Goal: Task Accomplishment & Management: Use online tool/utility

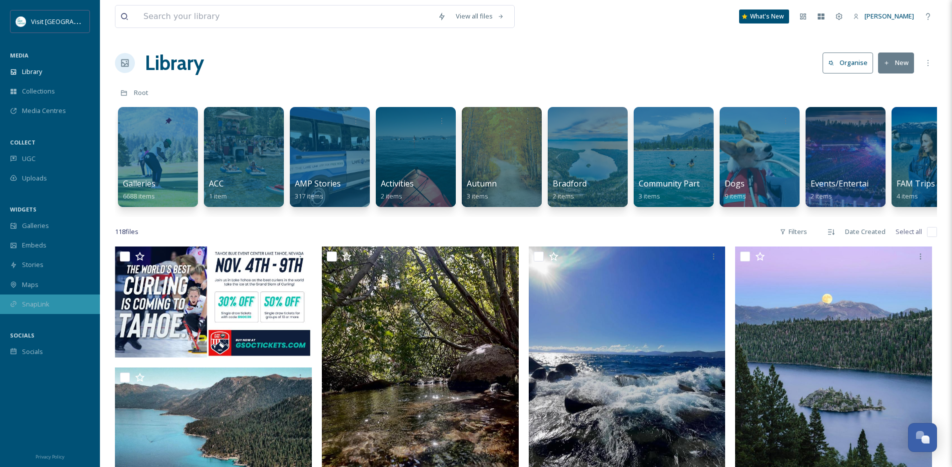
click at [30, 308] on div "SnapLink" at bounding box center [50, 303] width 100 height 19
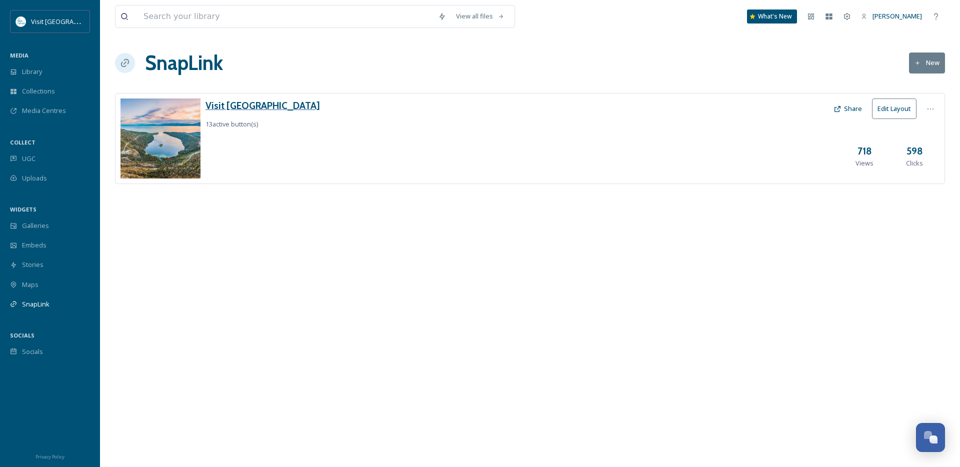
click at [255, 105] on h3 "Visit [GEOGRAPHIC_DATA]" at bounding box center [262, 105] width 114 height 14
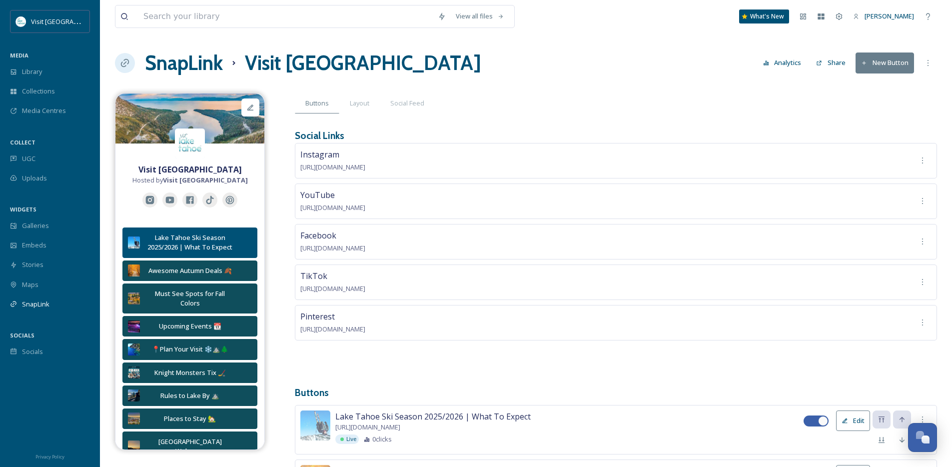
click at [880, 66] on button "New Button" at bounding box center [885, 62] width 58 height 20
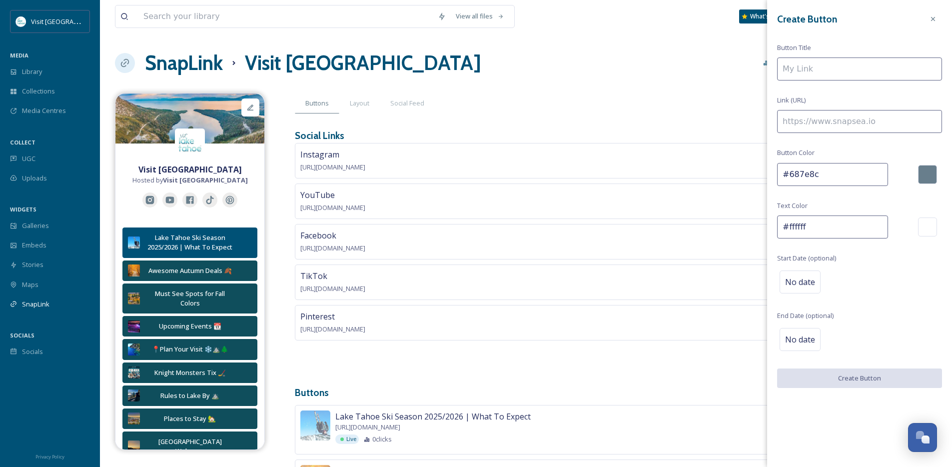
click at [819, 71] on input at bounding box center [859, 68] width 165 height 23
type input "Grand Slam of Curling 11/4-6"
click at [824, 115] on input at bounding box center [859, 121] width 165 height 23
paste input "[URL][DOMAIN_NAME]"
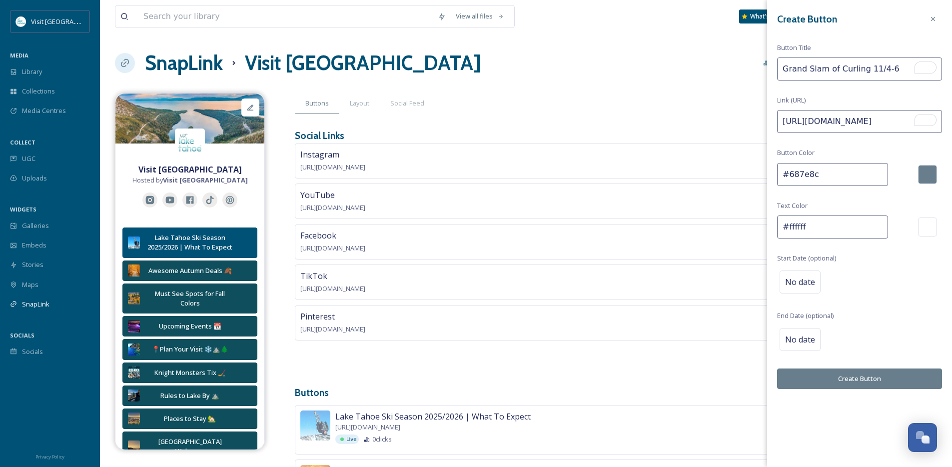
type input "[URL][DOMAIN_NAME]"
drag, startPoint x: 824, startPoint y: 174, endPoint x: 696, endPoint y: 148, distance: 130.2
paste input "0f4e5"
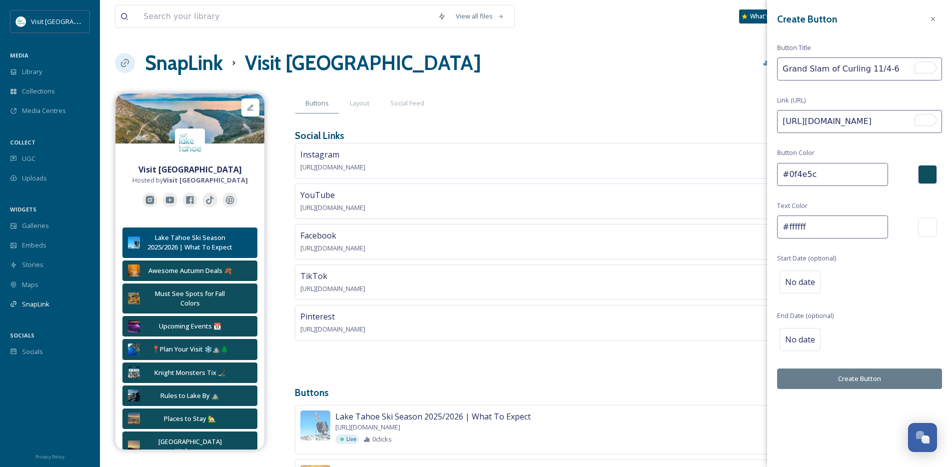
type input "#0f4e5c"
click at [824, 379] on button "Create Button" at bounding box center [859, 378] width 165 height 20
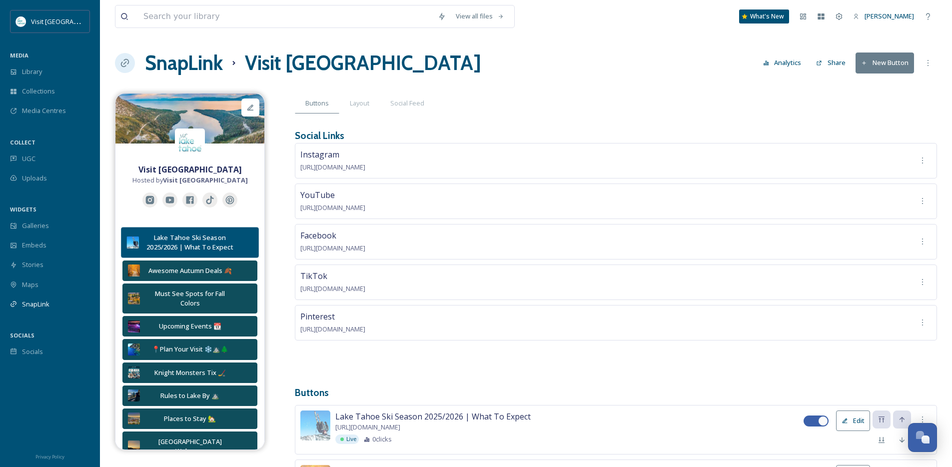
click at [192, 254] on button "Lake Tahoe Ski Season 2025/2026 | What To Expect" at bounding box center [189, 242] width 137 height 31
click at [190, 243] on div "Lake Tahoe Ski Season 2025/2026 | What To Expect" at bounding box center [190, 242] width 92 height 19
click at [162, 237] on div "Lake Tahoe Ski Season 2025/2026 | What To Expect" at bounding box center [190, 242] width 92 height 19
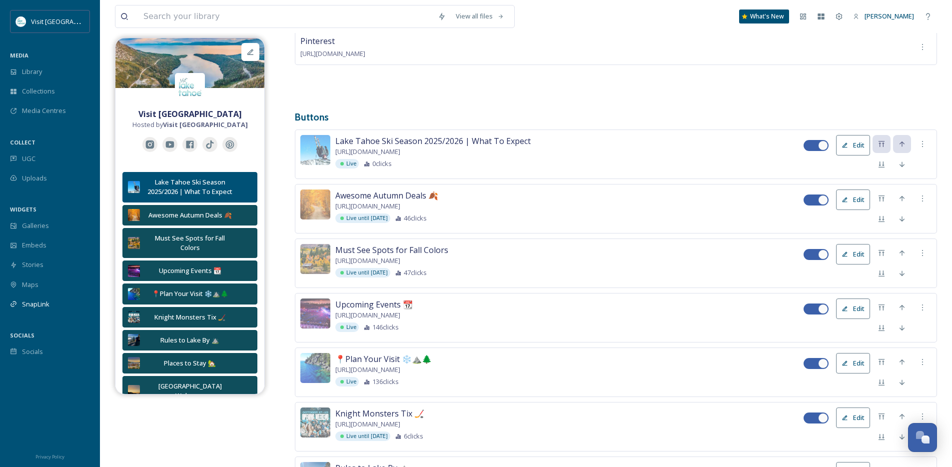
scroll to position [271, 0]
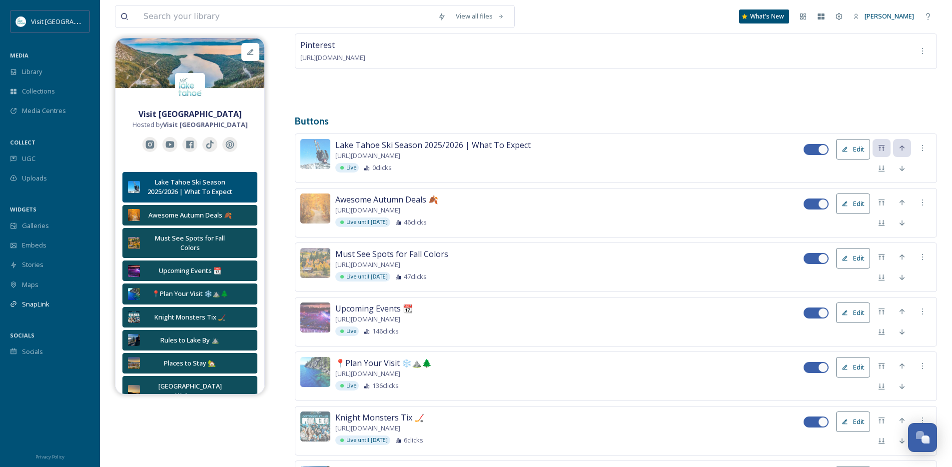
click at [857, 146] on button "Edit" at bounding box center [853, 149] width 34 height 20
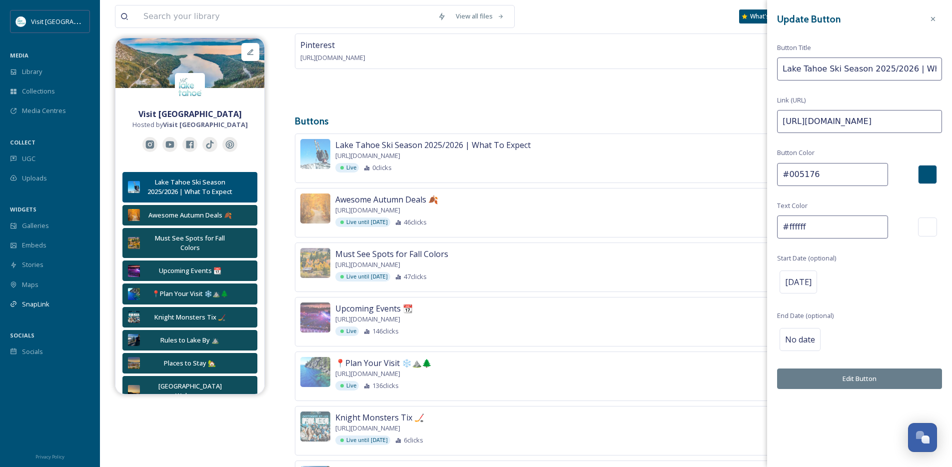
click at [863, 175] on input "#005176" at bounding box center [832, 174] width 111 height 23
drag, startPoint x: 857, startPoint y: 177, endPoint x: 715, endPoint y: 176, distance: 142.5
click at [927, 177] on div at bounding box center [927, 174] width 19 height 19
drag, startPoint x: 816, startPoint y: 171, endPoint x: 690, endPoint y: 164, distance: 126.7
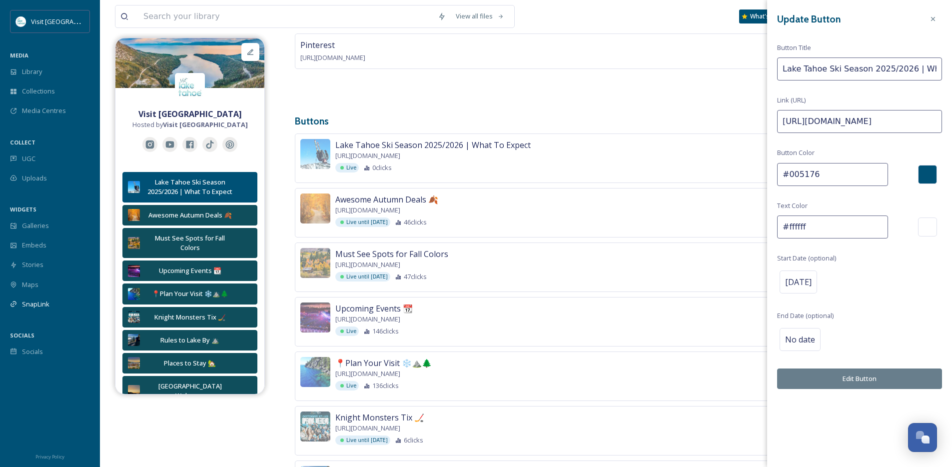
paste input "f4e5c"
type input "#0f4e5c"
click at [851, 388] on button "Edit Button" at bounding box center [859, 378] width 165 height 20
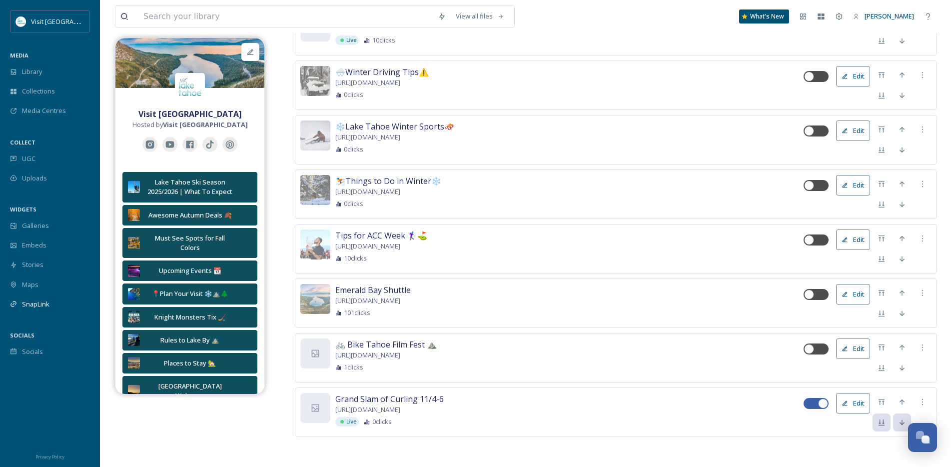
scroll to position [1060, 0]
click at [882, 404] on icon at bounding box center [882, 402] width 8 height 8
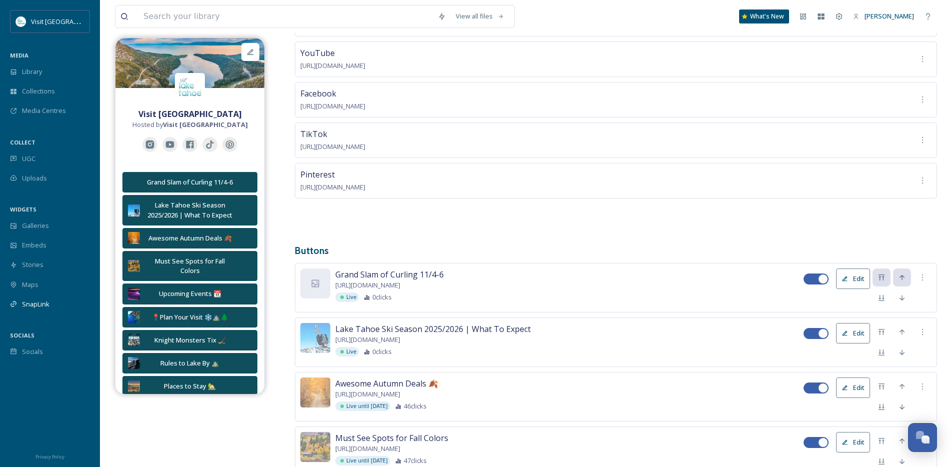
scroll to position [143, 0]
click at [899, 293] on icon at bounding box center [902, 297] width 8 height 8
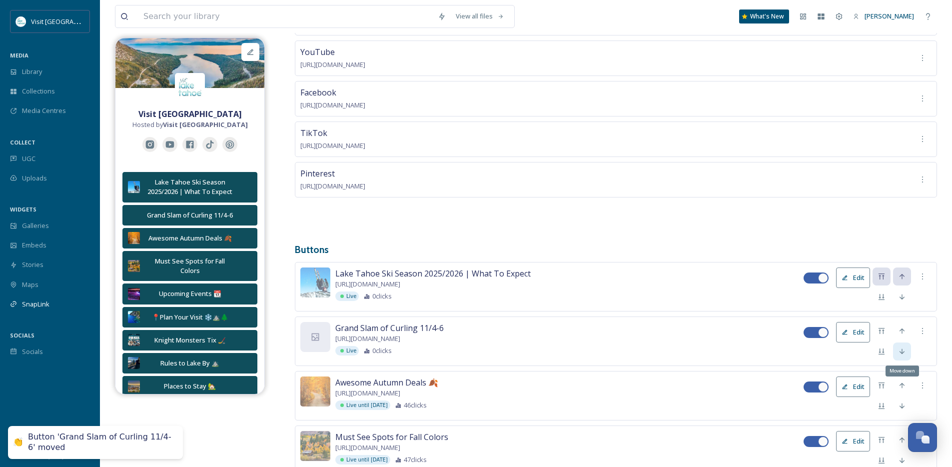
click at [902, 354] on div "Move down" at bounding box center [902, 351] width 18 height 18
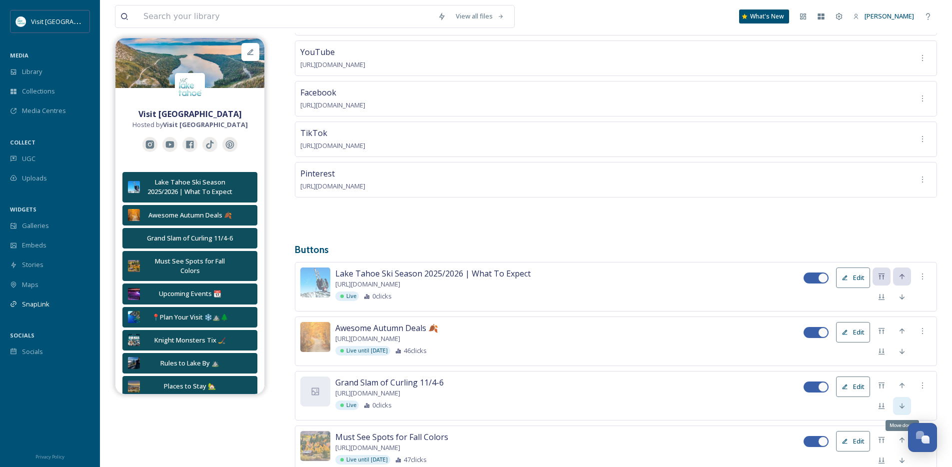
click at [899, 405] on icon at bounding box center [902, 406] width 8 height 8
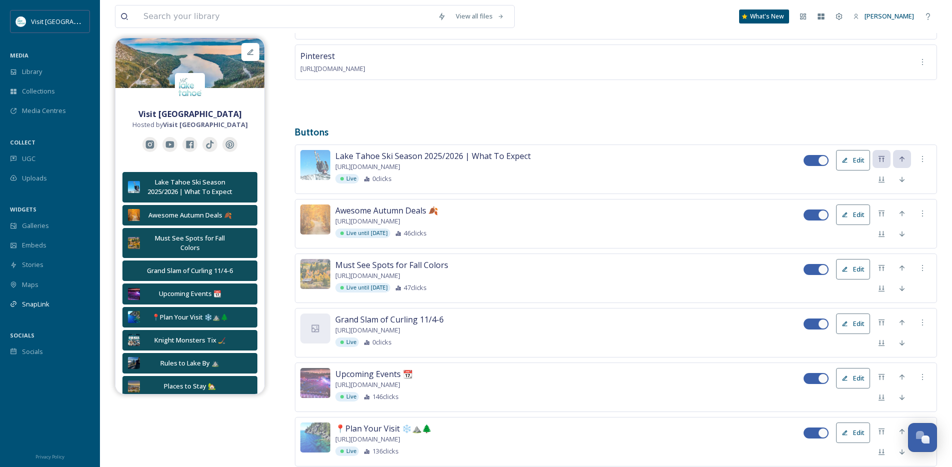
scroll to position [288, 0]
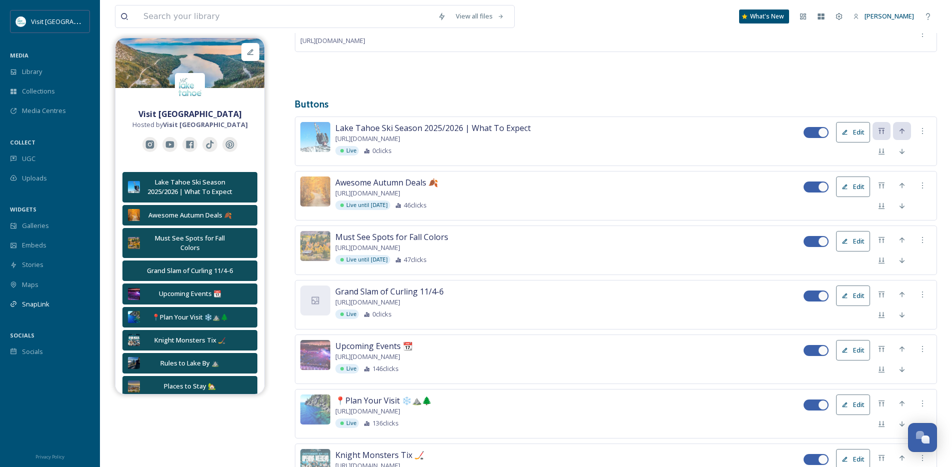
click at [849, 291] on button "Edit" at bounding box center [853, 295] width 34 height 20
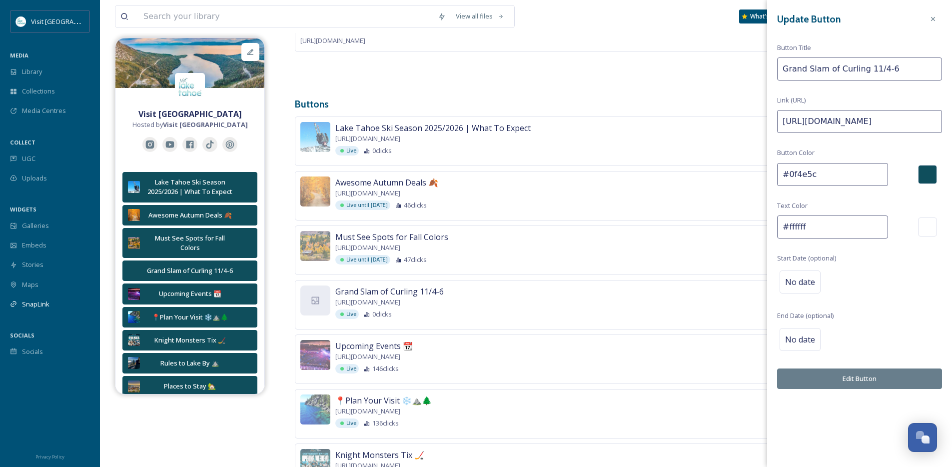
click at [889, 68] on input "Grand Slam of Curling 11/4-6" at bounding box center [859, 68] width 165 height 23
type input "Grand Slam of Curling [DATE]-[DATE]"
click at [801, 332] on div "No date" at bounding box center [800, 339] width 41 height 23
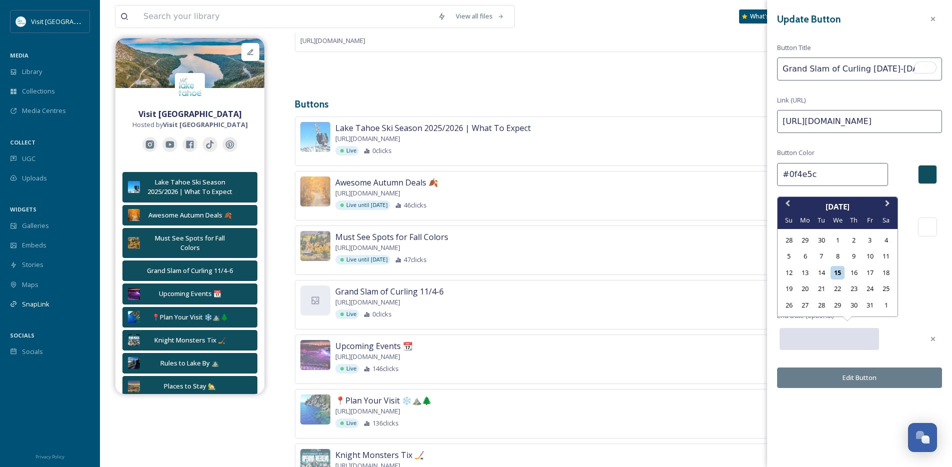
click at [849, 337] on input "text" at bounding box center [829, 339] width 99 height 22
click at [888, 204] on span "Next Month" at bounding box center [888, 205] width 0 height 15
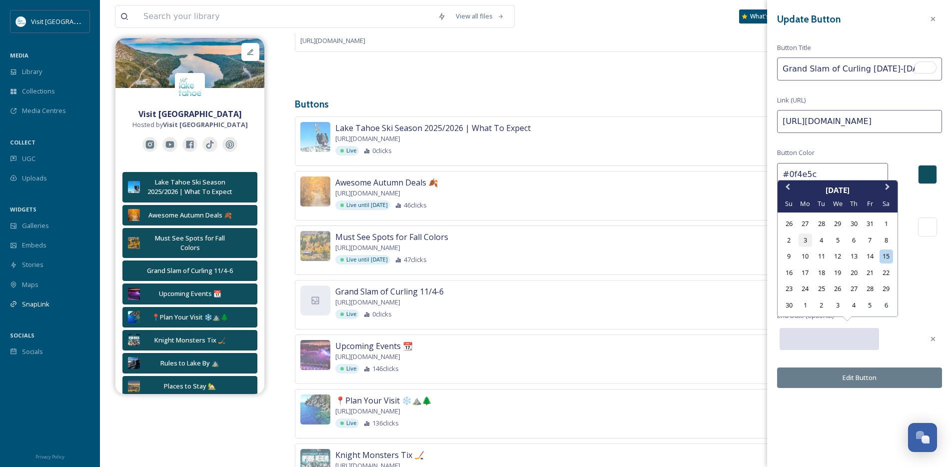
click at [809, 242] on div "3" at bounding box center [805, 239] width 13 height 13
type input "[DATE]"
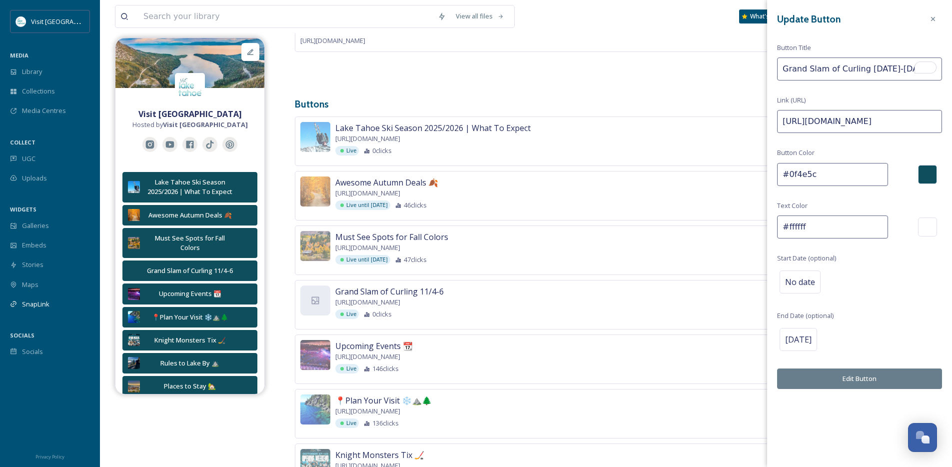
click at [827, 378] on button "Edit Button" at bounding box center [859, 378] width 165 height 20
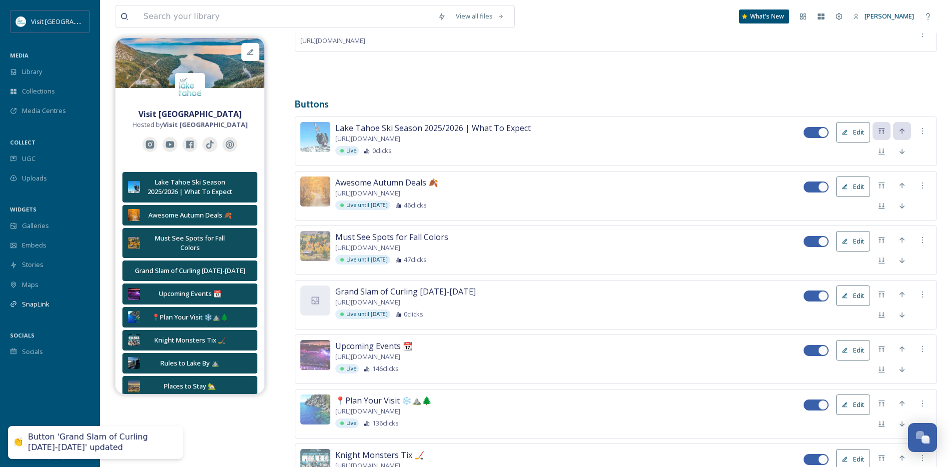
click at [769, 294] on div "Grand Slam of Curling [DATE]-[DATE] [URL][DOMAIN_NAME] Live until [DATE] 0 clic…" at bounding box center [569, 301] width 468 height 33
click at [330, 303] on div at bounding box center [315, 300] width 30 height 30
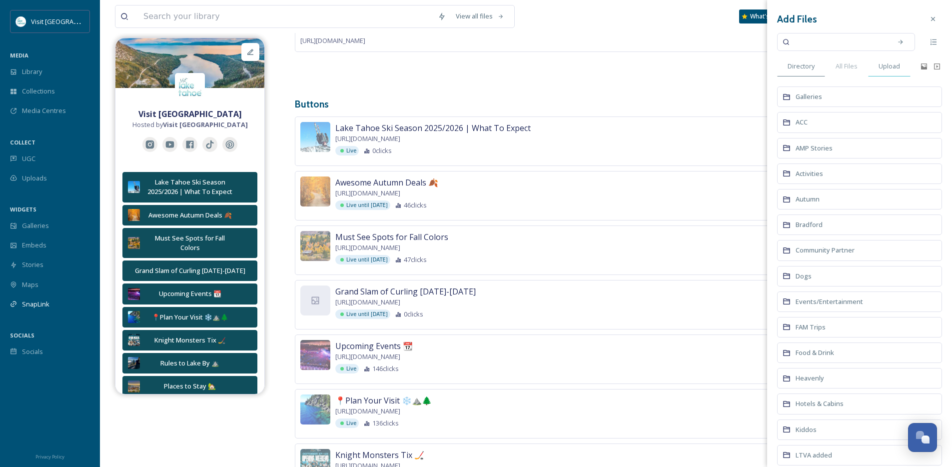
click at [884, 63] on span "Upload" at bounding box center [889, 65] width 21 height 9
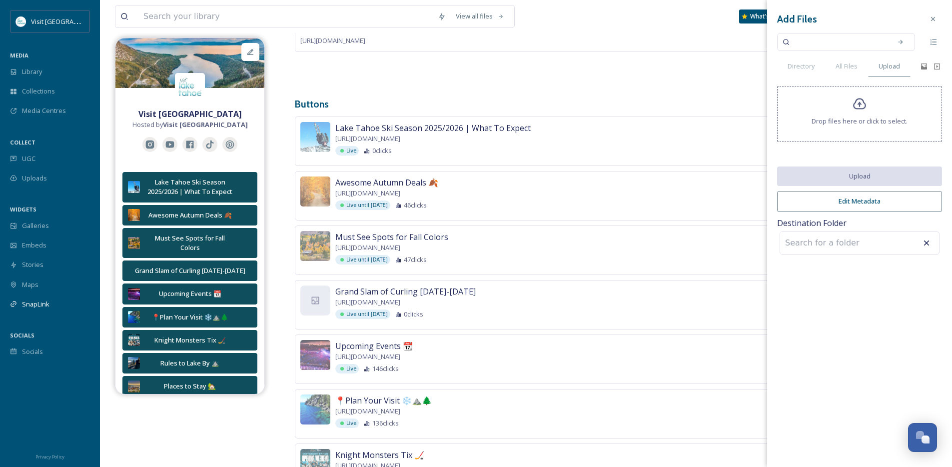
click at [851, 97] on div "Drop files here or click to select." at bounding box center [859, 113] width 165 height 55
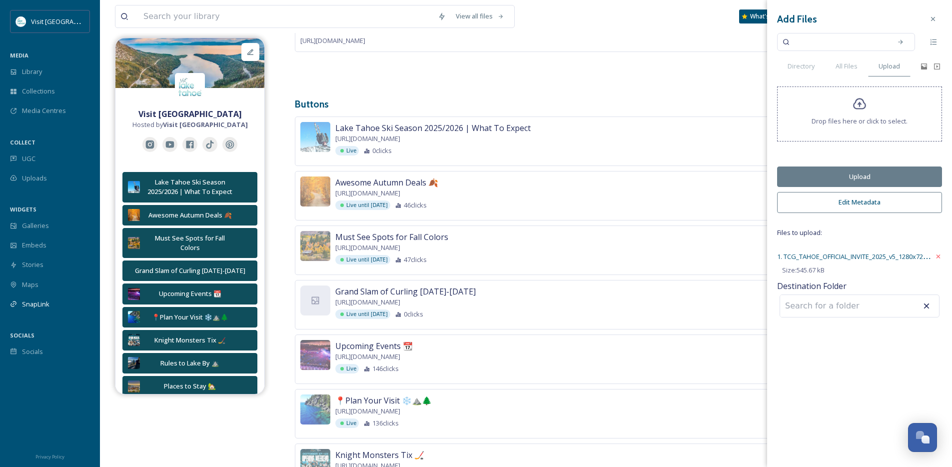
drag, startPoint x: 839, startPoint y: 386, endPoint x: 833, endPoint y: 384, distance: 6.5
click at [839, 386] on div "Add Files Directory All Files Upload Drop files here or click to select. Upload…" at bounding box center [859, 233] width 185 height 467
click at [806, 381] on div "Add Files Directory All Files Upload Drop files here or click to select. Upload…" at bounding box center [859, 233] width 185 height 467
click at [858, 261] on div "1. TCG_TAHOE_OFFICIAL_INVITE_2025_v5_1280x720px v2.jpg" at bounding box center [854, 256] width 155 height 12
click at [850, 404] on div "Add Files Directory All Files Upload Drop files here or click to select. Upload…" at bounding box center [859, 233] width 185 height 467
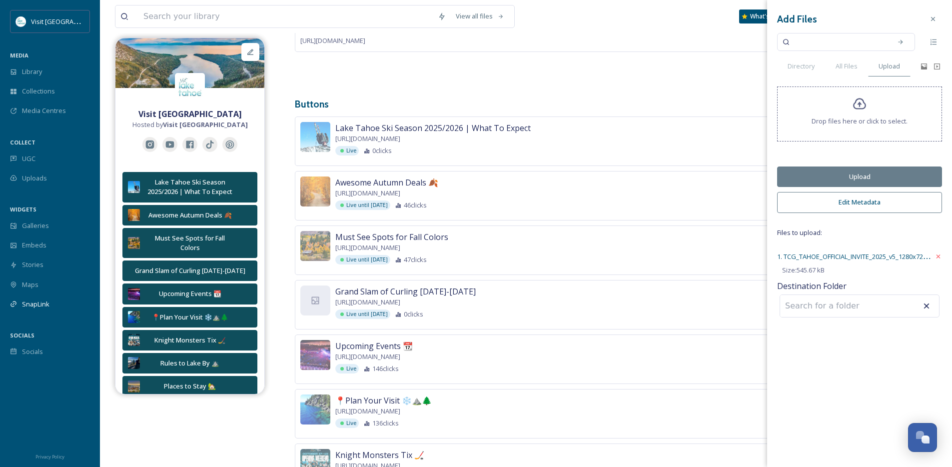
click at [861, 97] on icon at bounding box center [860, 104] width 14 height 14
click at [826, 421] on div "Add Files Directory All Files Upload Drop files here or click to select. Upload…" at bounding box center [859, 233] width 185 height 467
click at [814, 66] on span "Directory" at bounding box center [801, 65] width 27 height 9
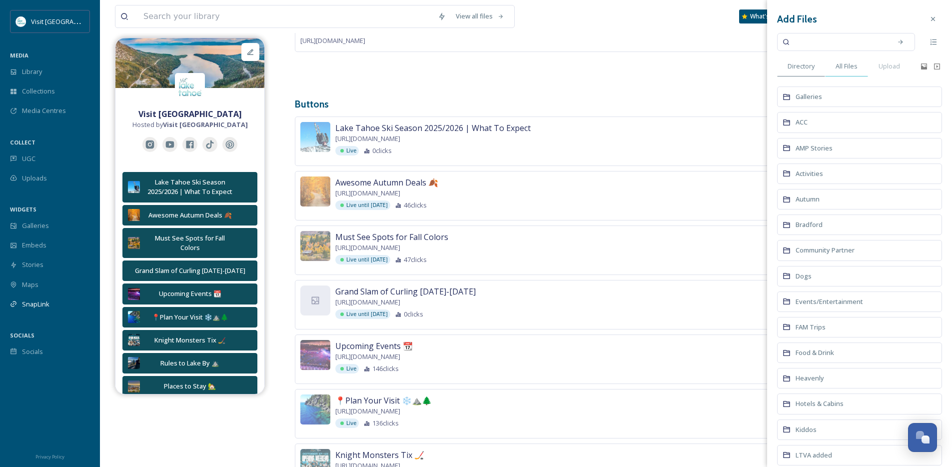
click at [834, 65] on div "All Files" at bounding box center [846, 66] width 43 height 20
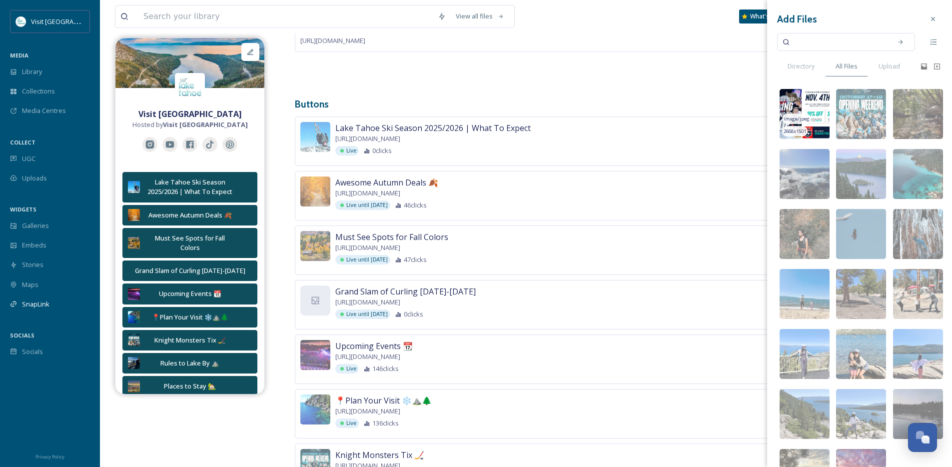
click at [787, 94] on img at bounding box center [805, 114] width 50 height 50
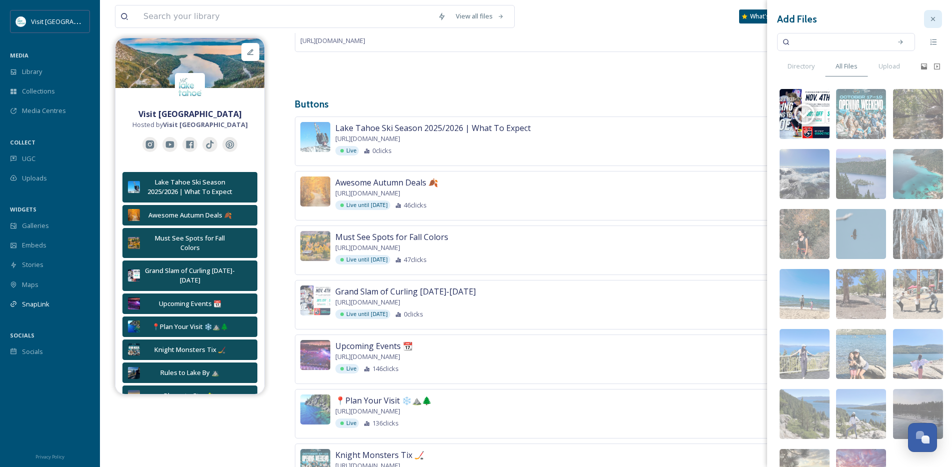
click at [929, 20] on icon at bounding box center [933, 19] width 8 height 8
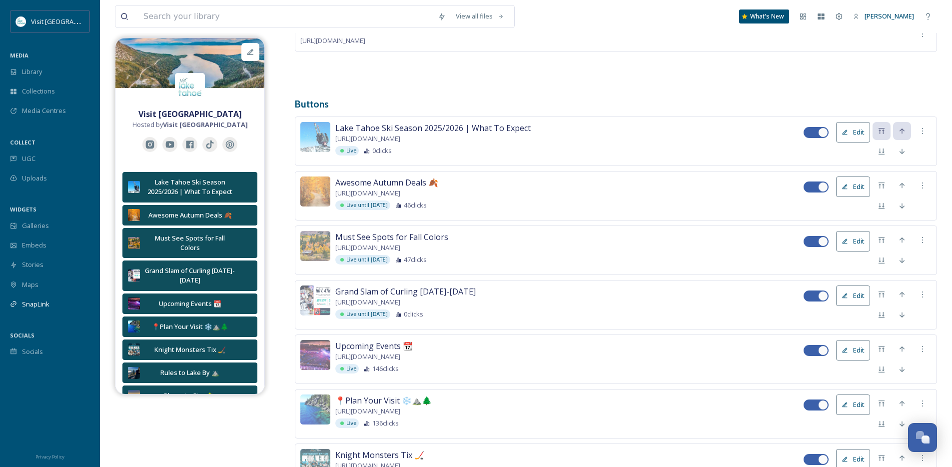
click at [851, 292] on button "Edit" at bounding box center [853, 295] width 34 height 20
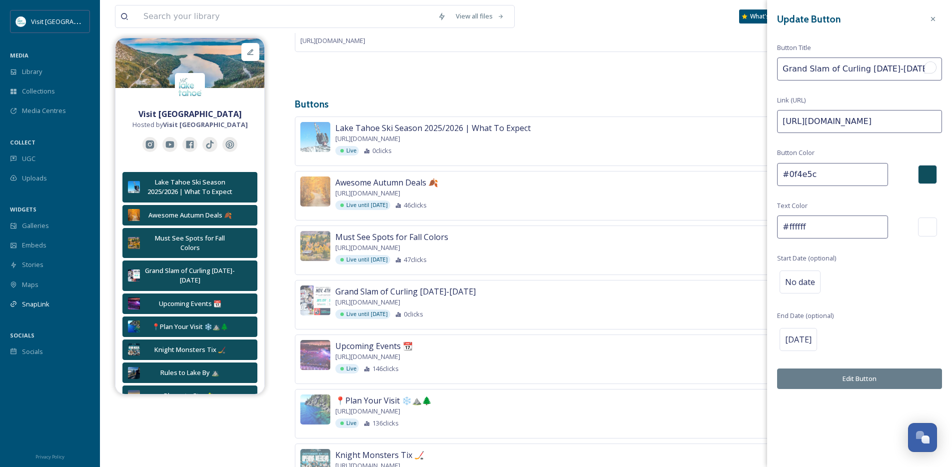
drag, startPoint x: 880, startPoint y: 69, endPoint x: 865, endPoint y: 68, distance: 14.5
click at [865, 68] on input "Grand Slam of Curling [DATE]-[DATE]" at bounding box center [859, 68] width 165 height 23
type input "Grand Slam of Curling 11.4-9"
click at [826, 382] on button "Edit Button" at bounding box center [859, 378] width 165 height 20
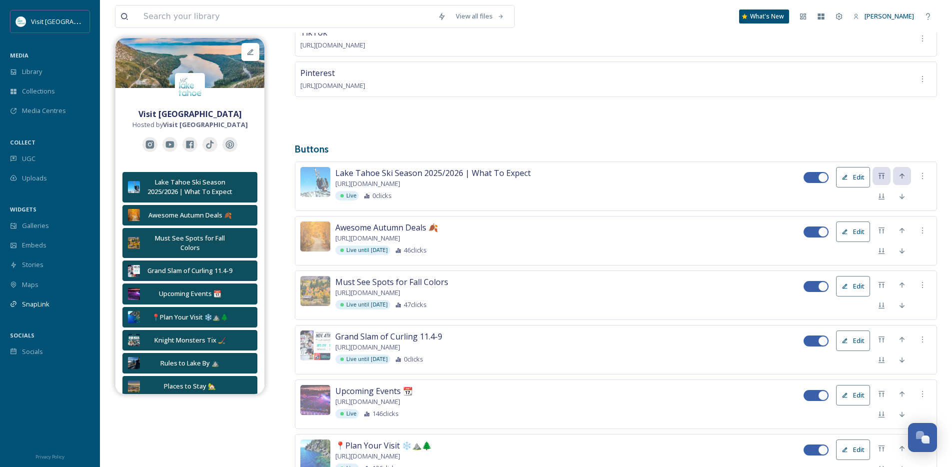
scroll to position [0, 0]
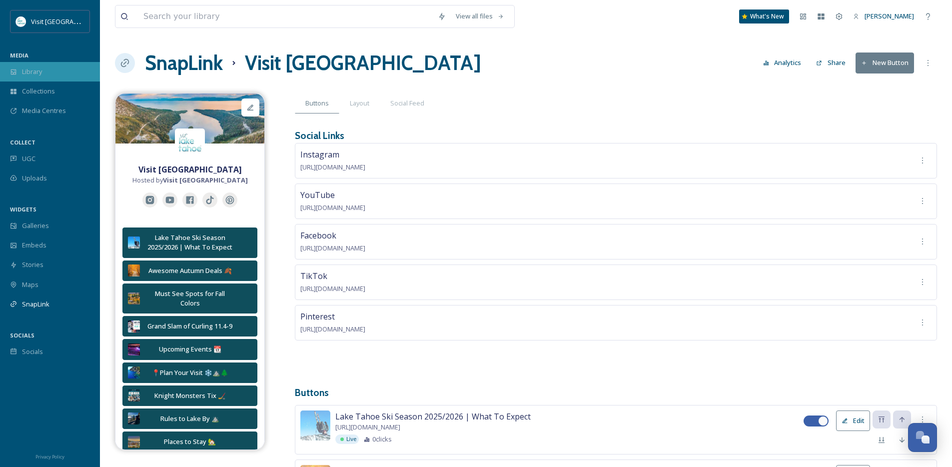
click at [29, 67] on span "Library" at bounding box center [32, 71] width 20 height 9
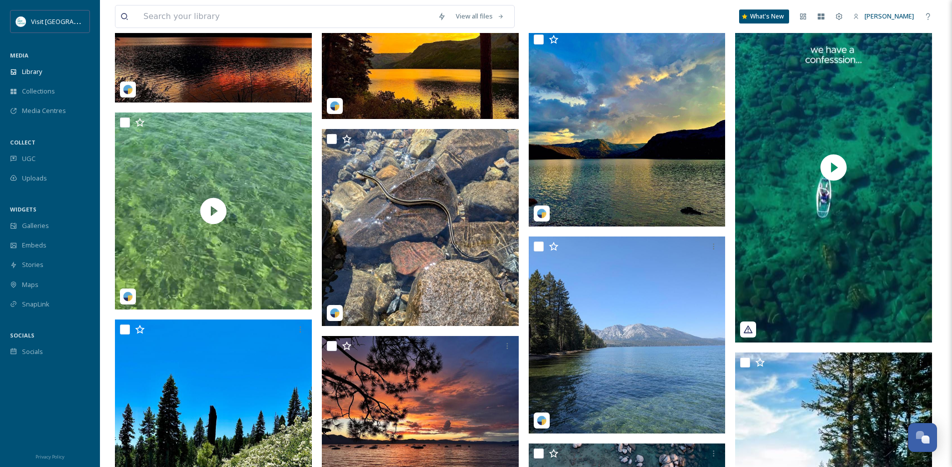
scroll to position [1108, 0]
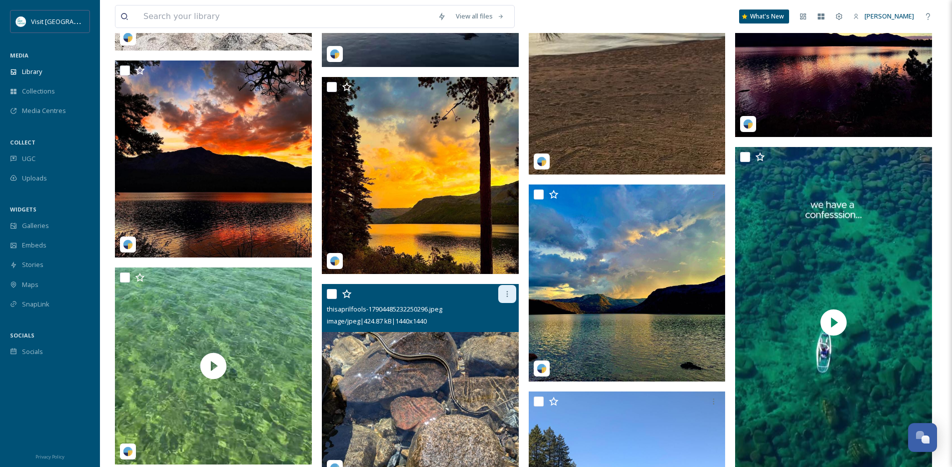
click at [507, 297] on icon at bounding box center [506, 294] width 1 height 6
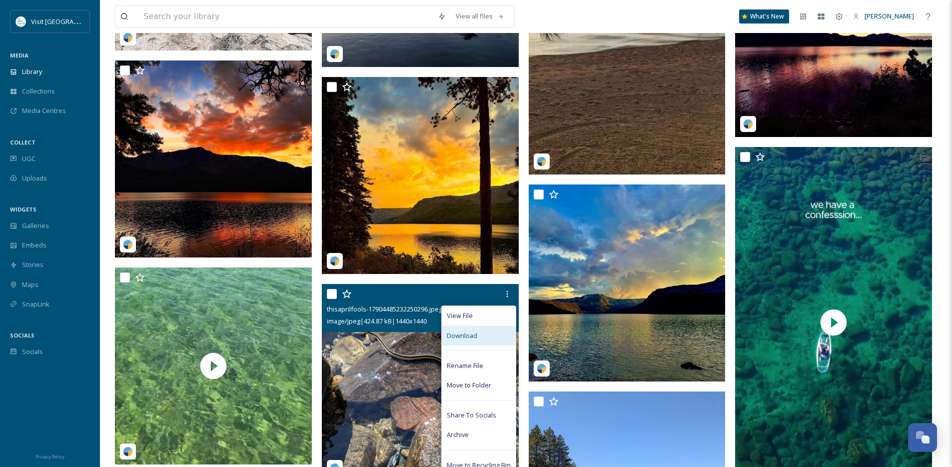
click at [490, 338] on div "Download" at bounding box center [479, 335] width 74 height 19
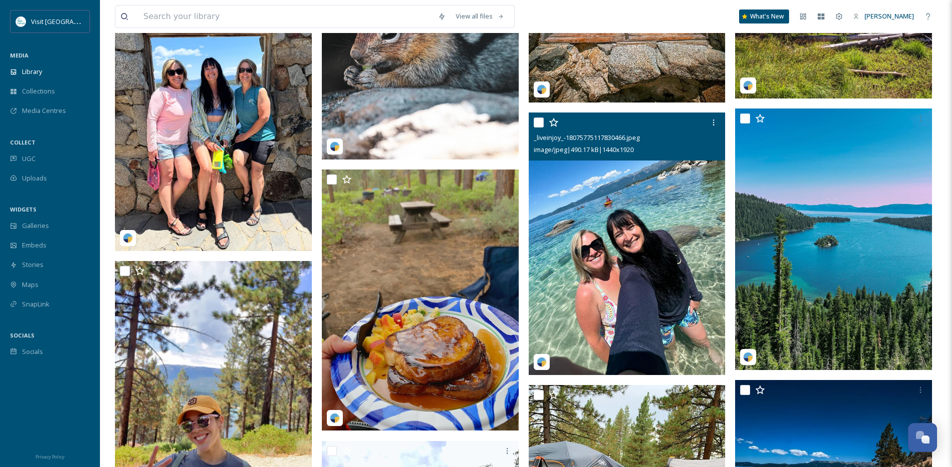
scroll to position [2018, 0]
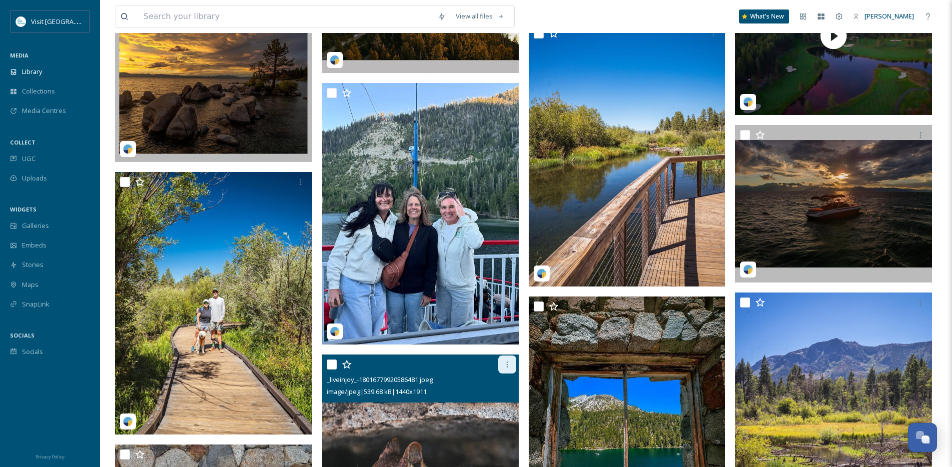
click at [504, 368] on icon at bounding box center [507, 364] width 8 height 8
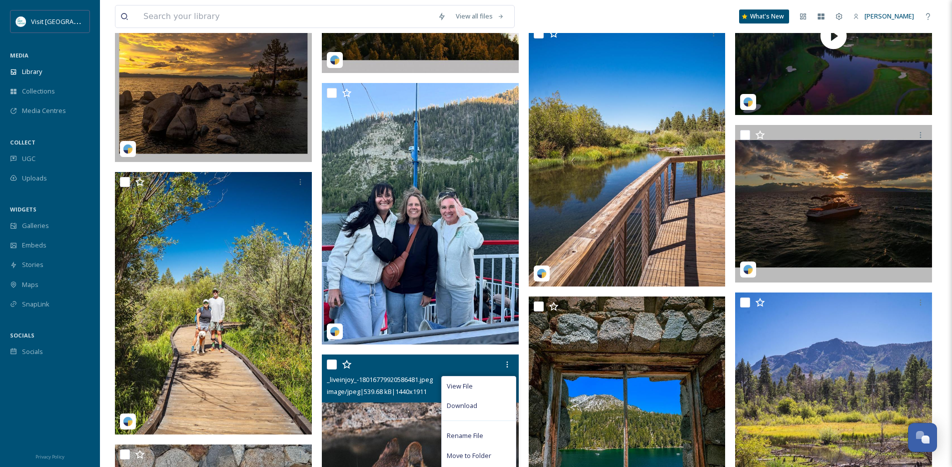
click at [481, 409] on div "Download" at bounding box center [479, 405] width 74 height 19
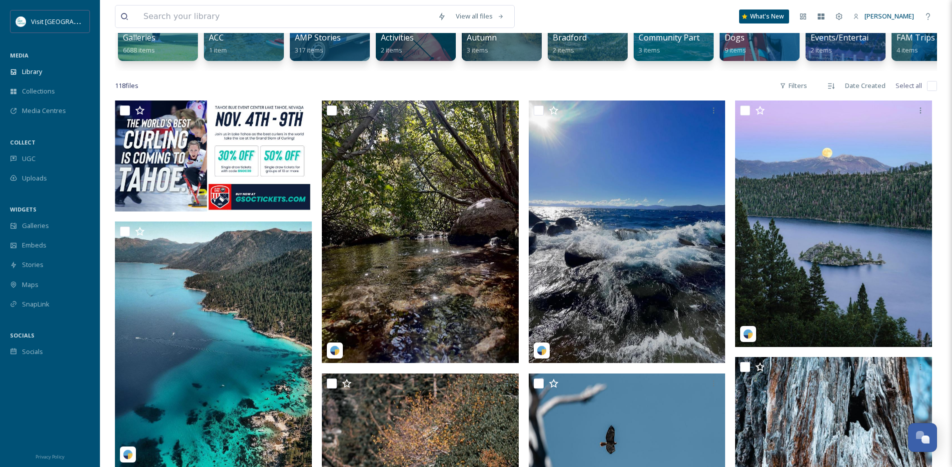
scroll to position [284, 0]
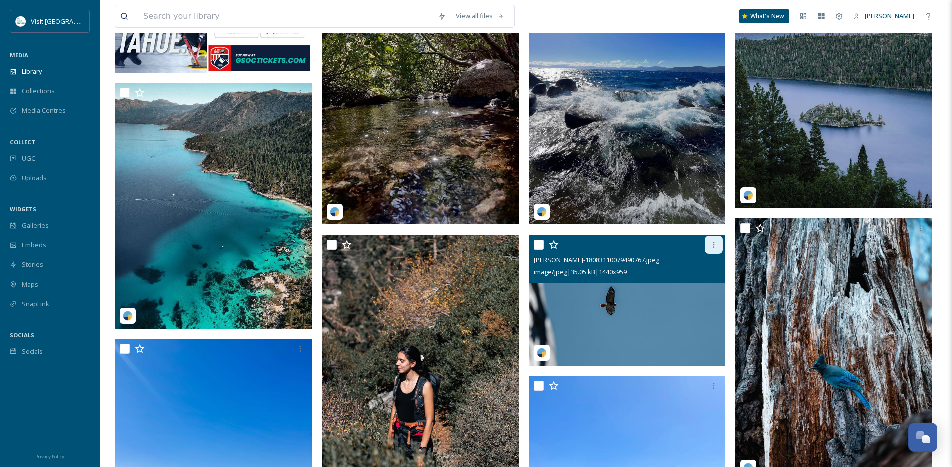
click at [717, 249] on icon at bounding box center [714, 245] width 8 height 8
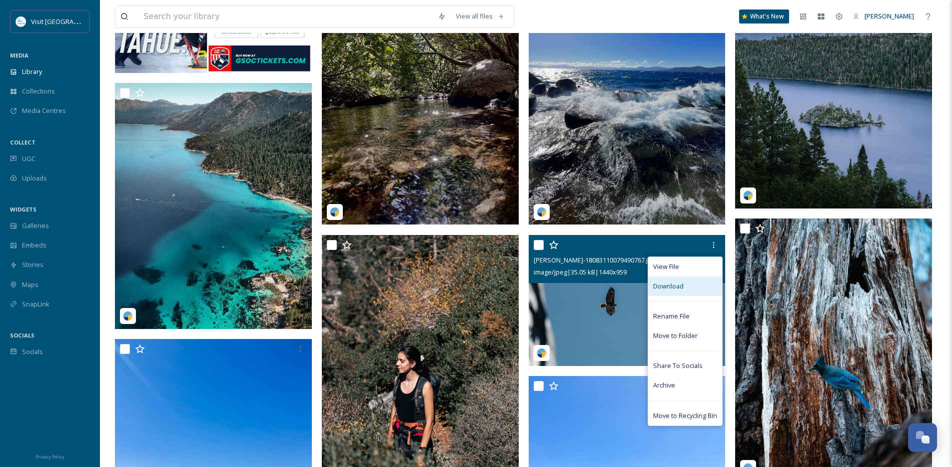
click at [669, 291] on span "Download" at bounding box center [668, 285] width 30 height 9
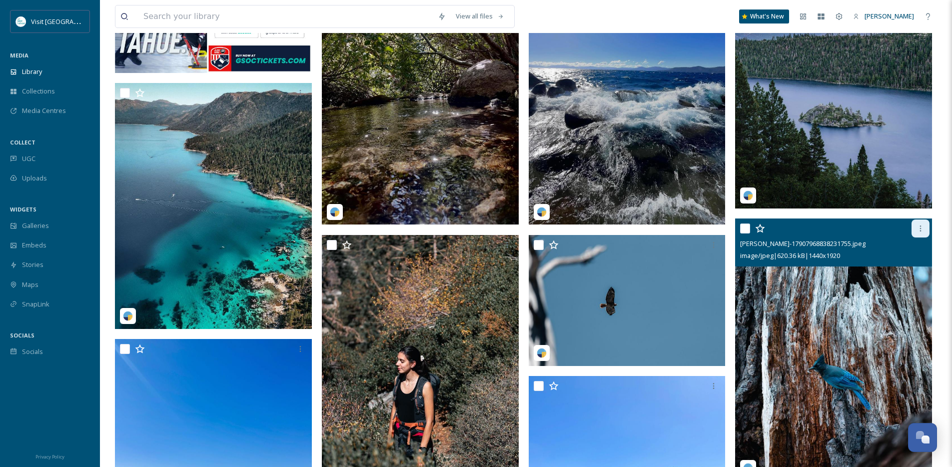
click at [922, 232] on icon at bounding box center [921, 228] width 8 height 8
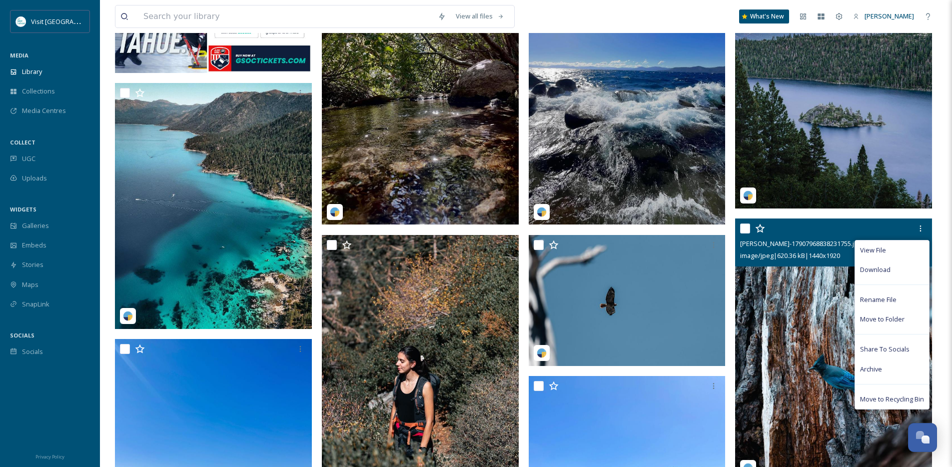
click at [895, 278] on div "Download" at bounding box center [892, 269] width 74 height 19
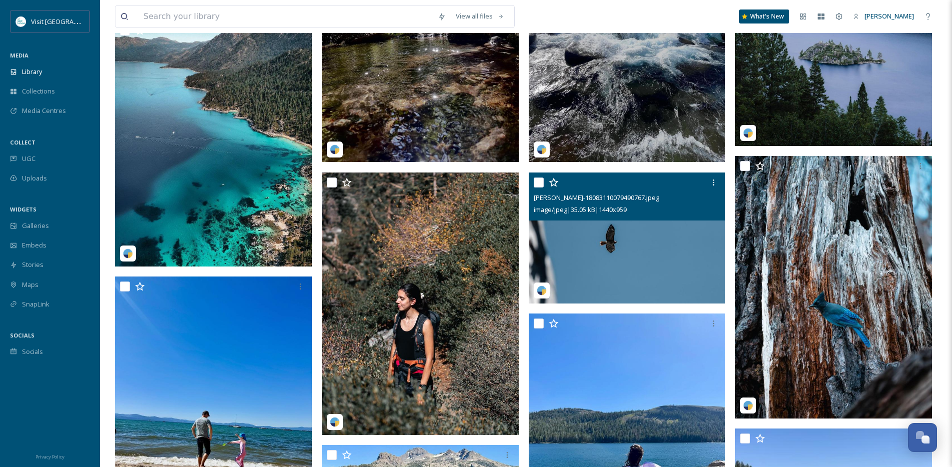
scroll to position [346, 0]
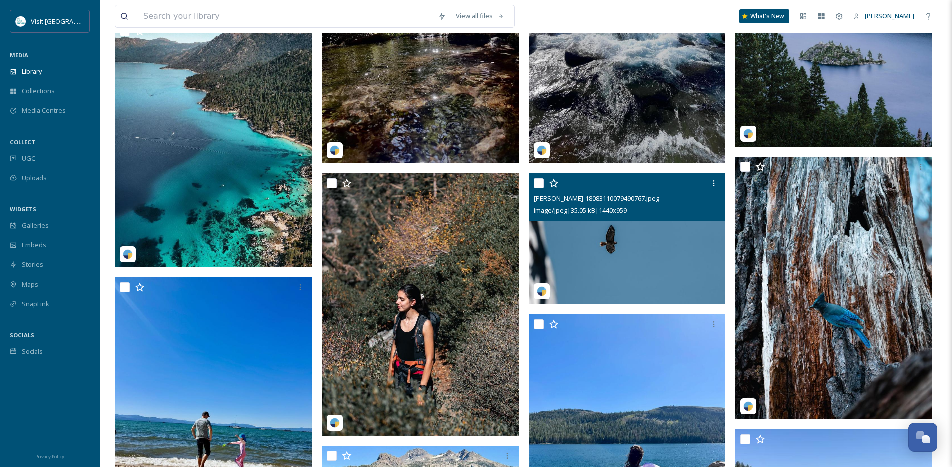
click at [538, 188] on input "checkbox" at bounding box center [539, 183] width 10 height 10
checkbox input "true"
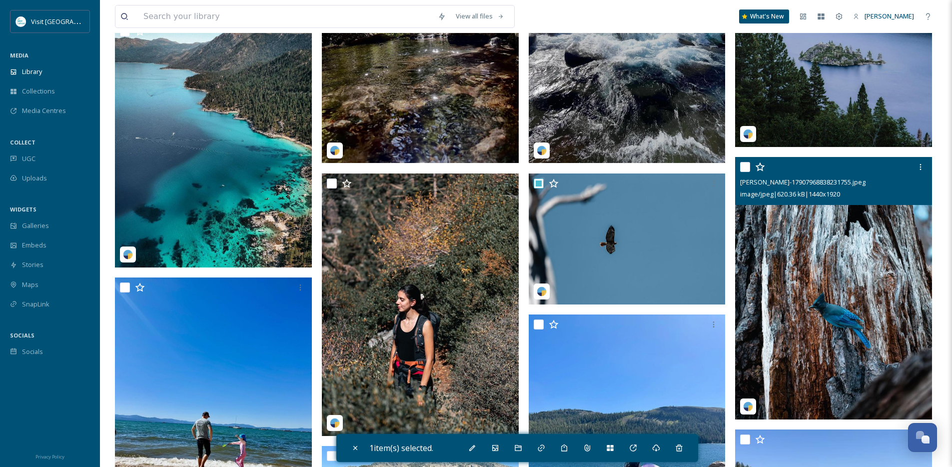
click at [746, 172] on input "checkbox" at bounding box center [745, 167] width 10 height 10
checkbox input "true"
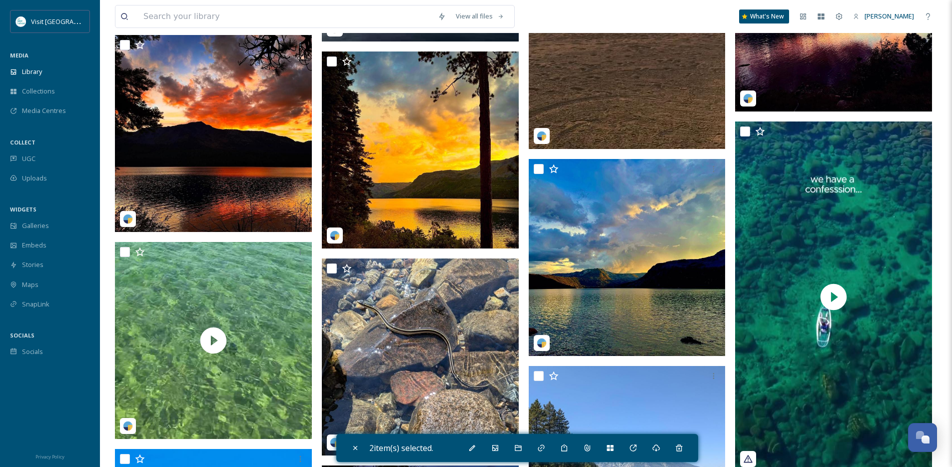
scroll to position [1329, 0]
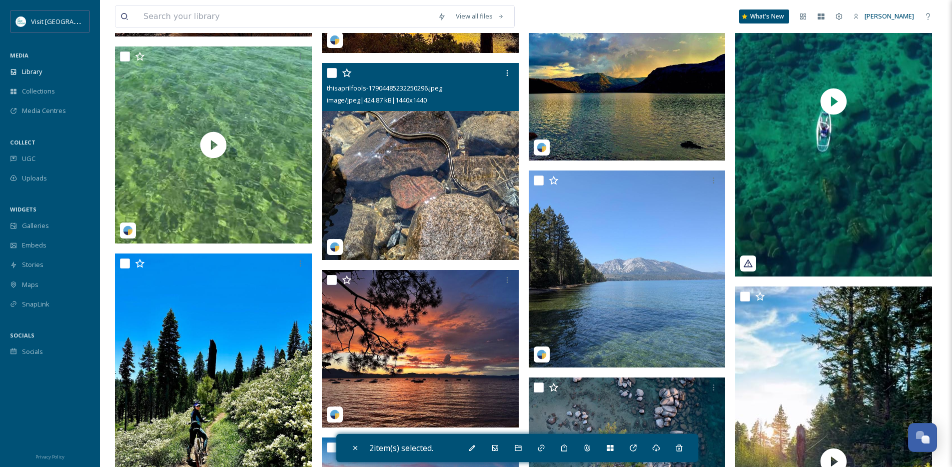
click at [331, 78] on input "checkbox" at bounding box center [332, 73] width 10 height 10
checkbox input "true"
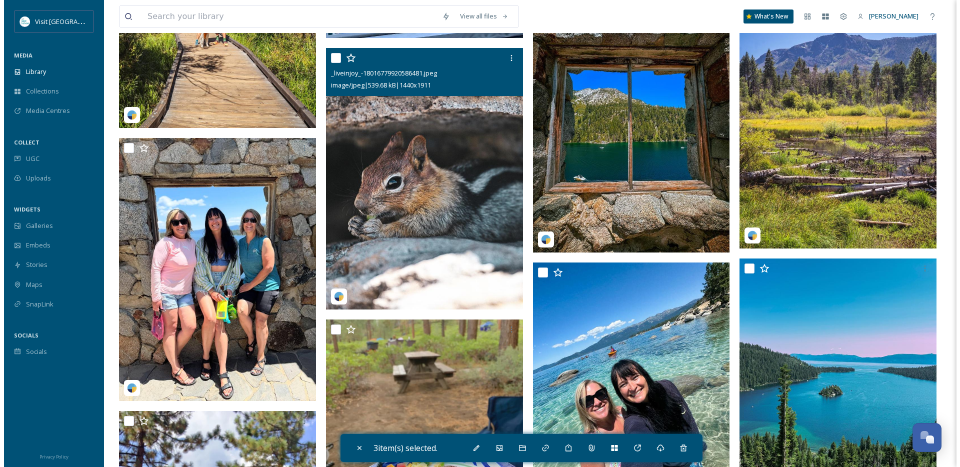
scroll to position [2321, 0]
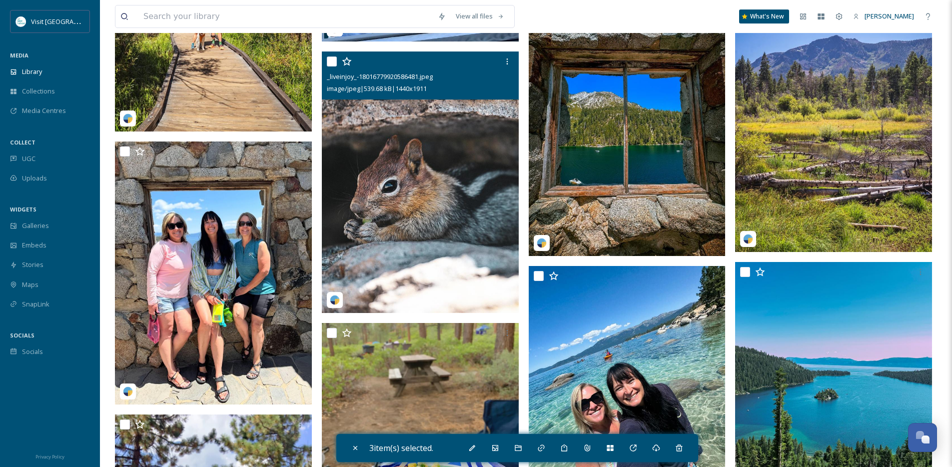
click at [332, 66] on input "checkbox" at bounding box center [332, 61] width 10 height 10
checkbox input "true"
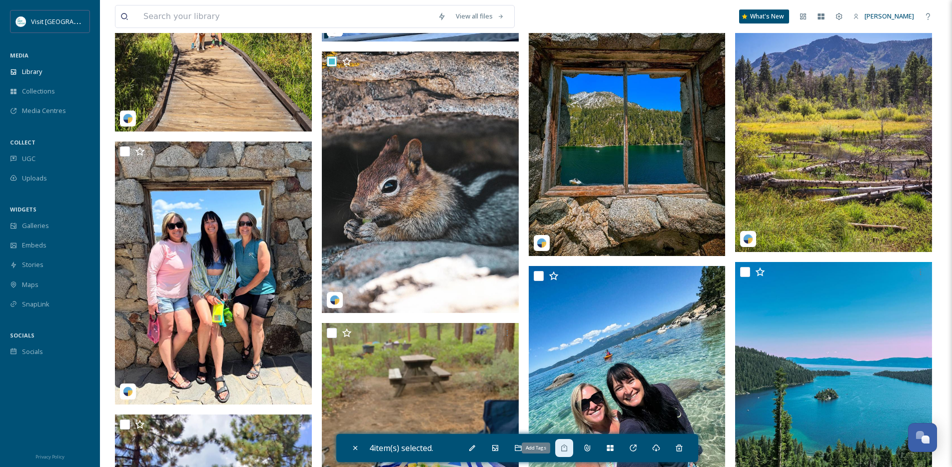
click at [571, 448] on div "Add Tags" at bounding box center [564, 448] width 18 height 18
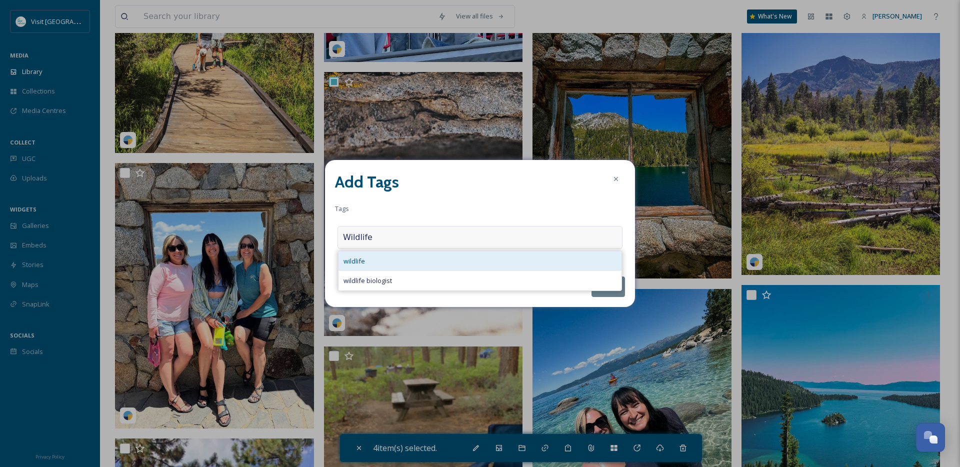
type input "Wildlife"
click at [376, 267] on div "wildlife" at bounding box center [479, 260] width 283 height 19
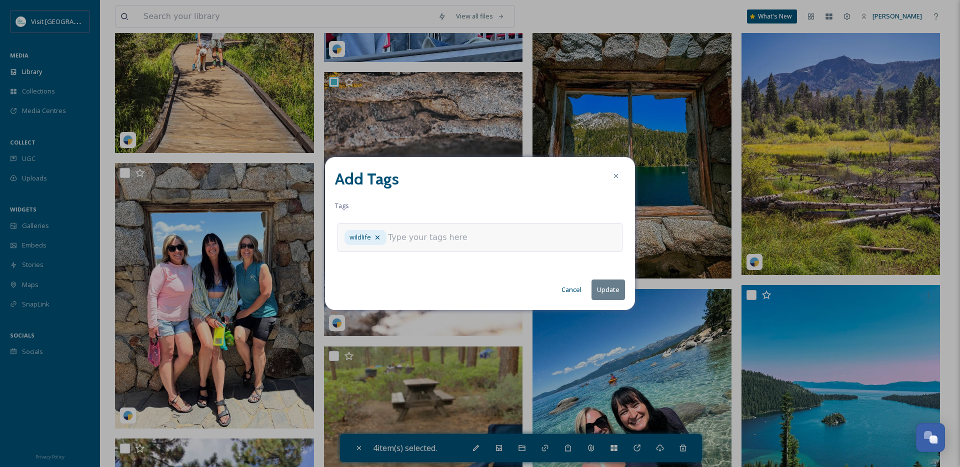
click at [610, 288] on button "Update" at bounding box center [607, 289] width 33 height 20
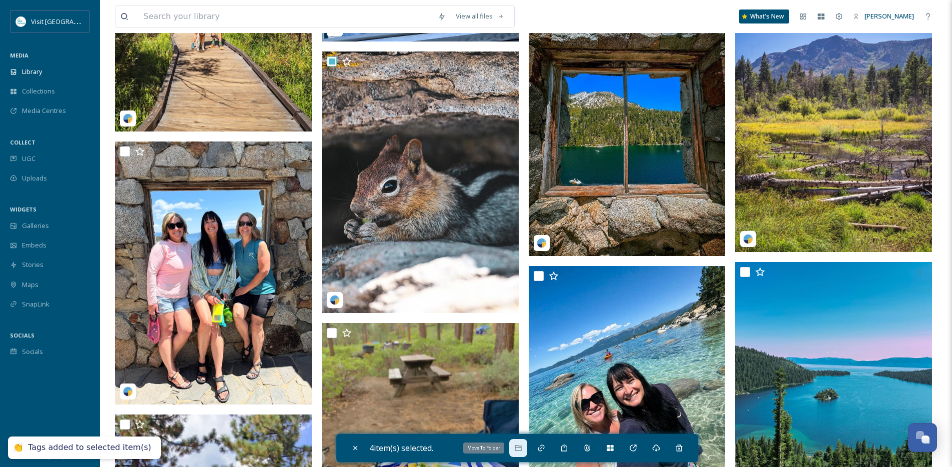
click at [520, 450] on icon at bounding box center [518, 448] width 8 height 8
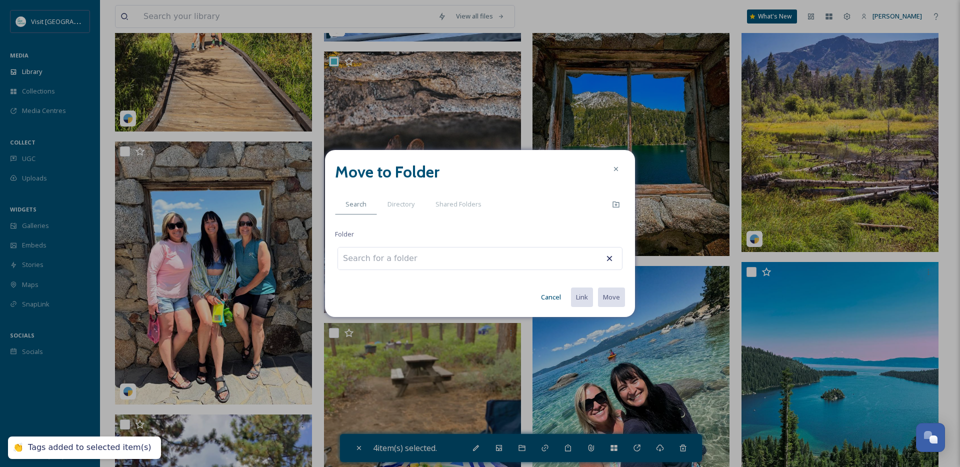
click at [426, 256] on input at bounding box center [393, 258] width 110 height 22
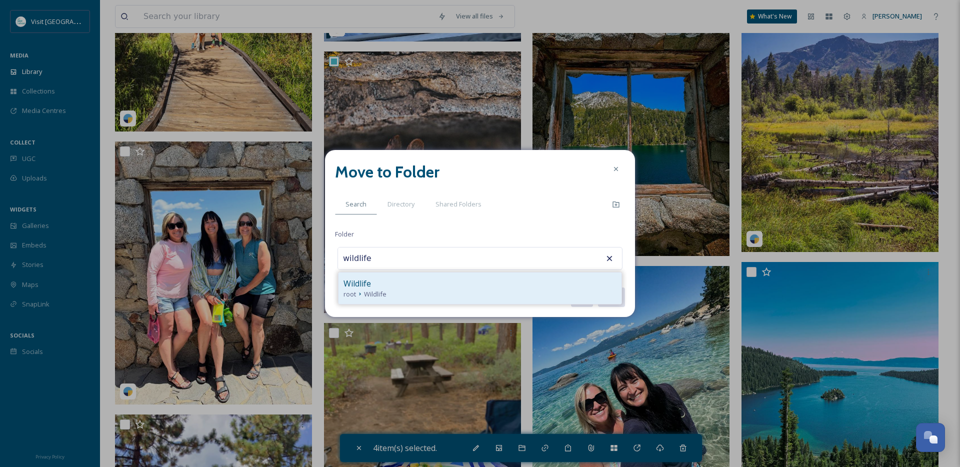
click at [371, 295] on span "Wildlife" at bounding box center [375, 293] width 22 height 9
type input "Wildlife"
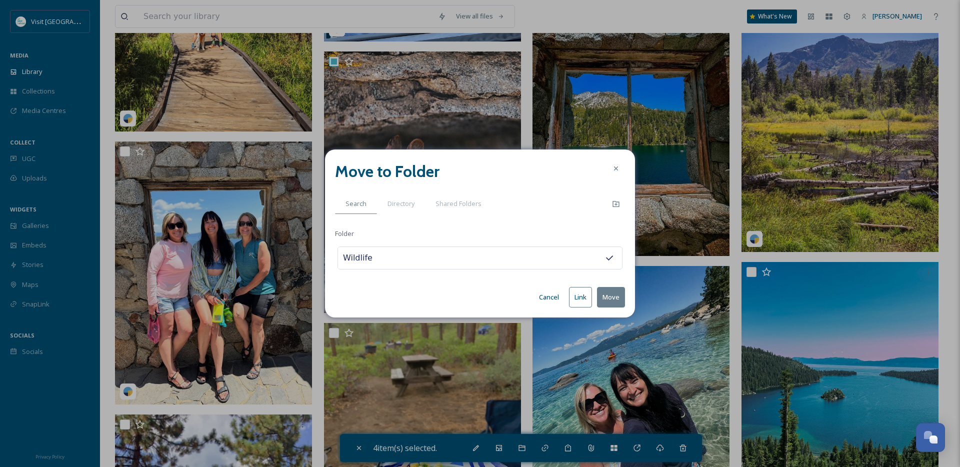
click at [606, 295] on button "Move" at bounding box center [611, 297] width 28 height 20
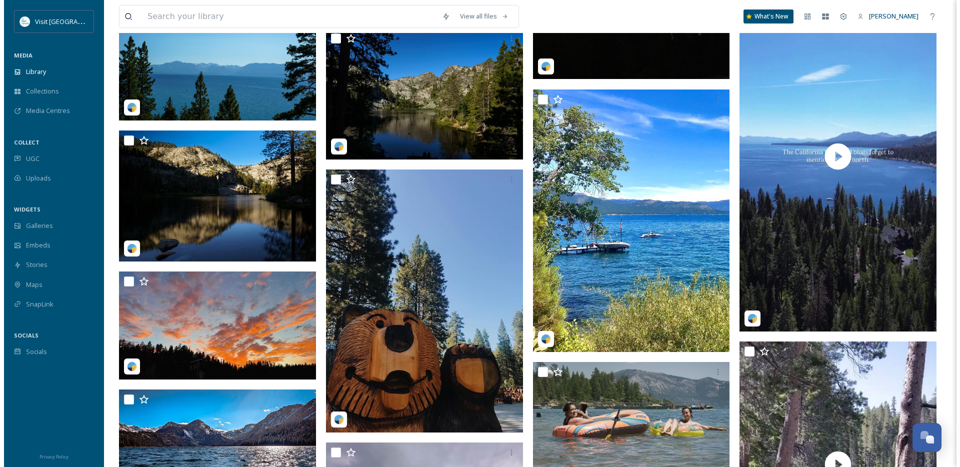
scroll to position [5520, 0]
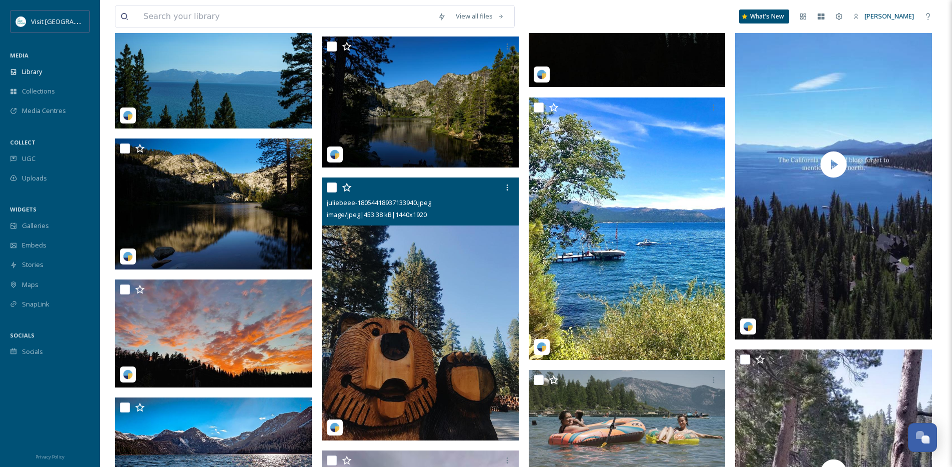
click at [333, 191] on input "checkbox" at bounding box center [332, 187] width 10 height 10
checkbox input "true"
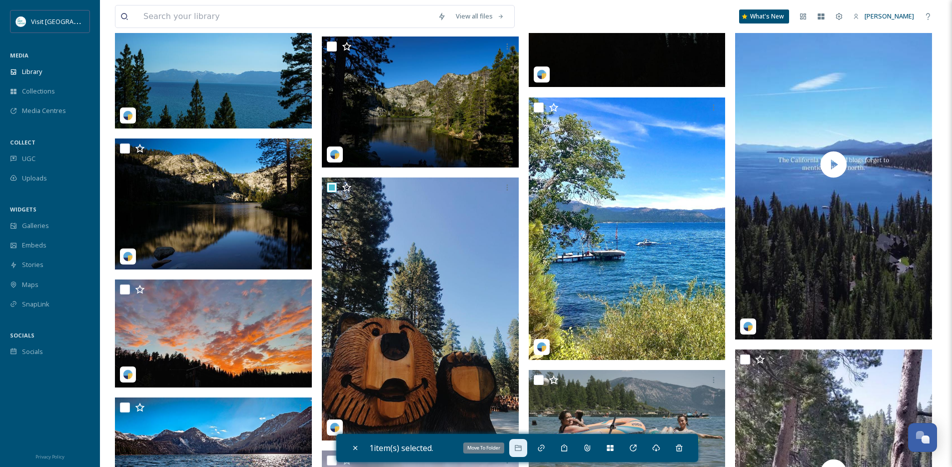
click at [521, 448] on icon at bounding box center [518, 448] width 6 height 6
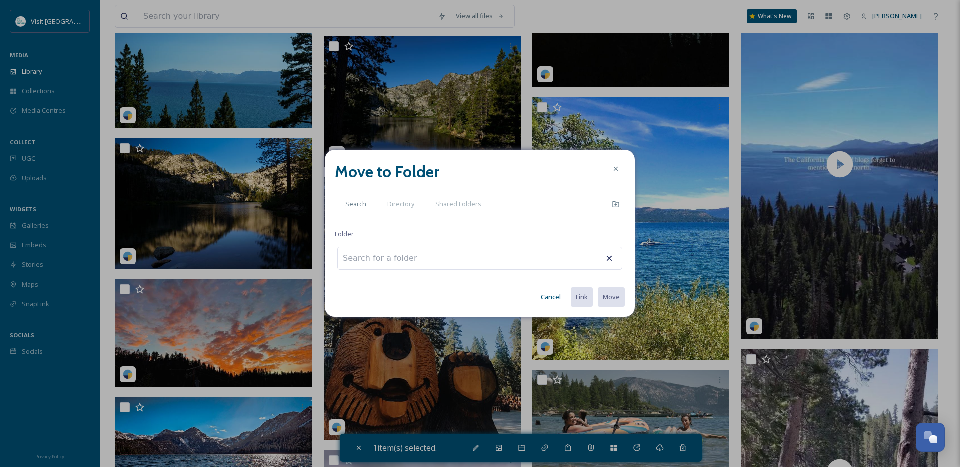
click at [612, 169] on icon at bounding box center [616, 169] width 8 height 8
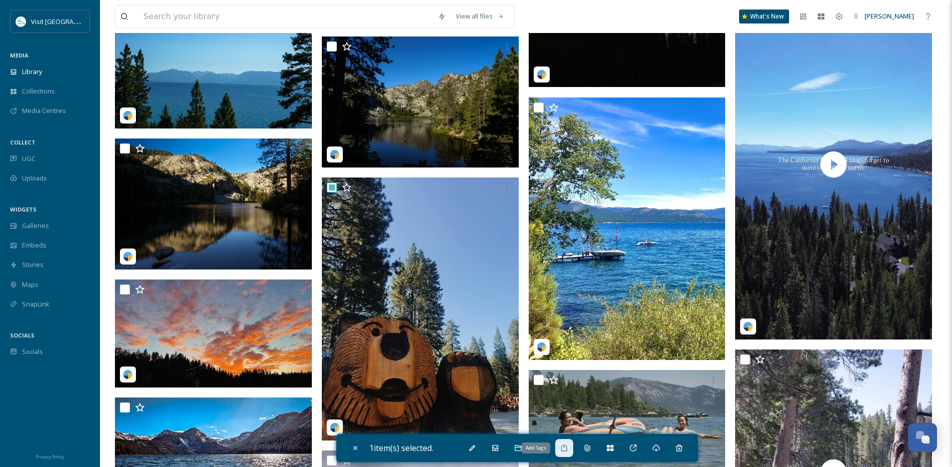
click at [568, 448] on icon at bounding box center [564, 448] width 8 height 8
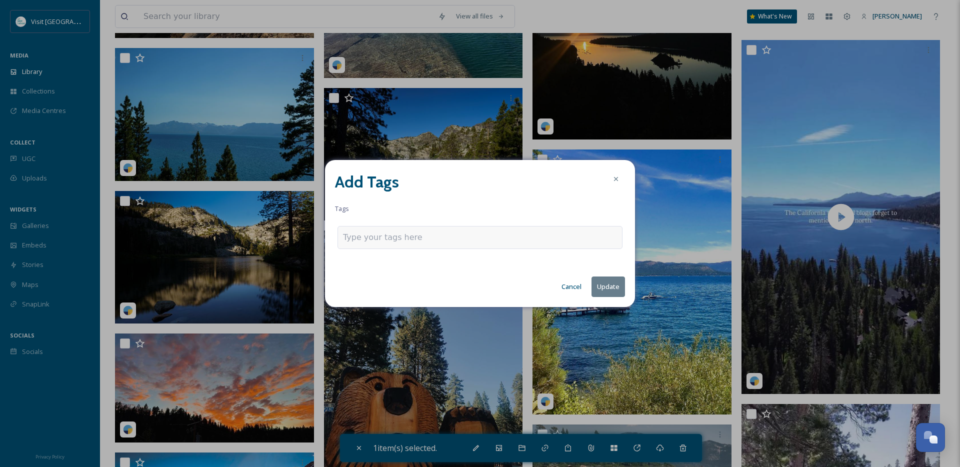
scroll to position [5571, 0]
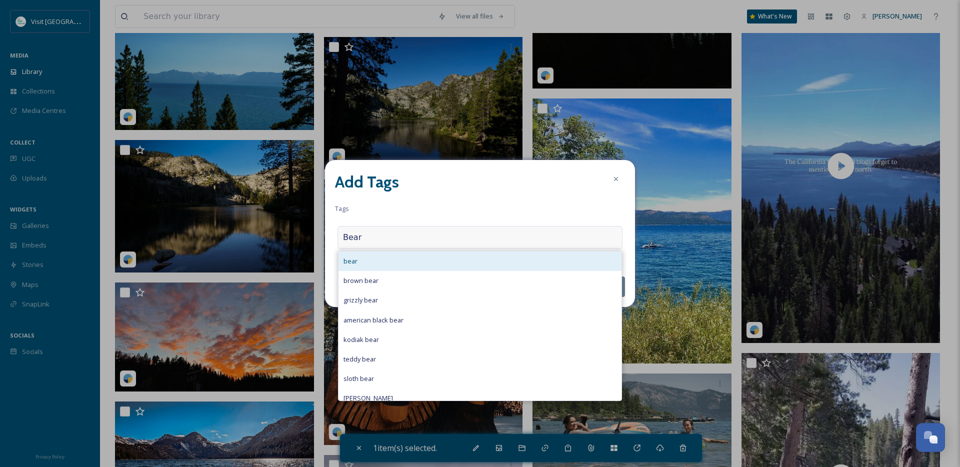
type input "Bear"
click at [418, 258] on div "bear" at bounding box center [479, 260] width 283 height 19
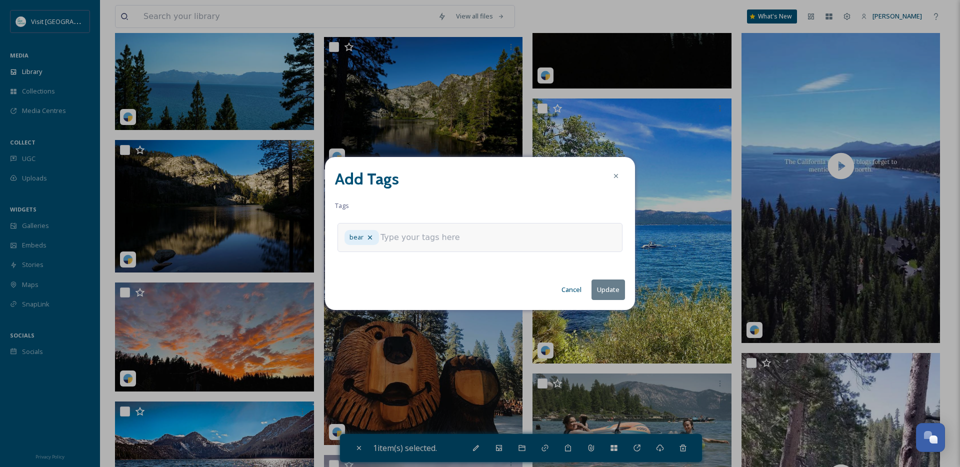
click at [614, 291] on button "Update" at bounding box center [607, 289] width 33 height 20
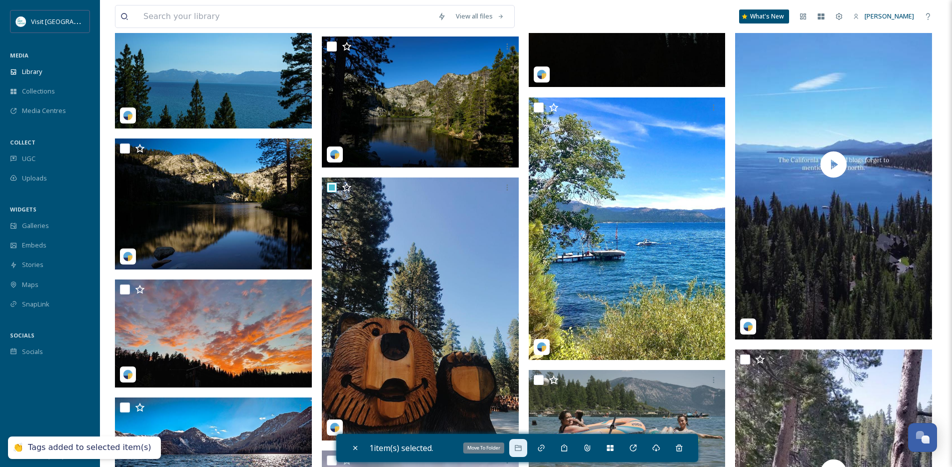
click at [520, 452] on div "Move To Folder" at bounding box center [518, 448] width 18 height 18
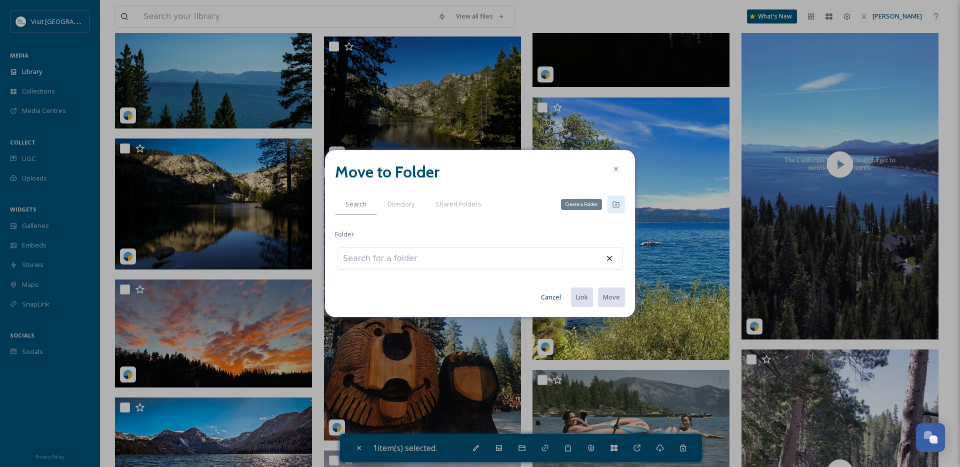
click at [617, 205] on icon at bounding box center [616, 204] width 8 height 8
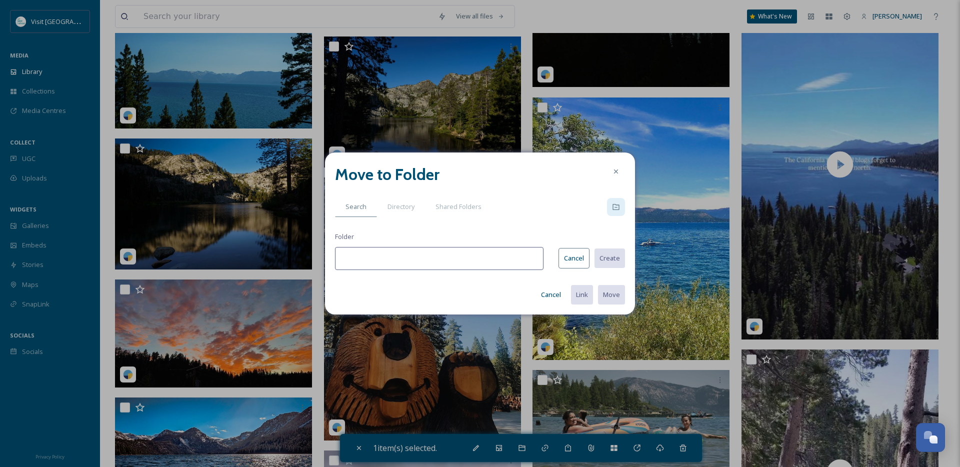
click at [456, 265] on input at bounding box center [439, 258] width 208 height 23
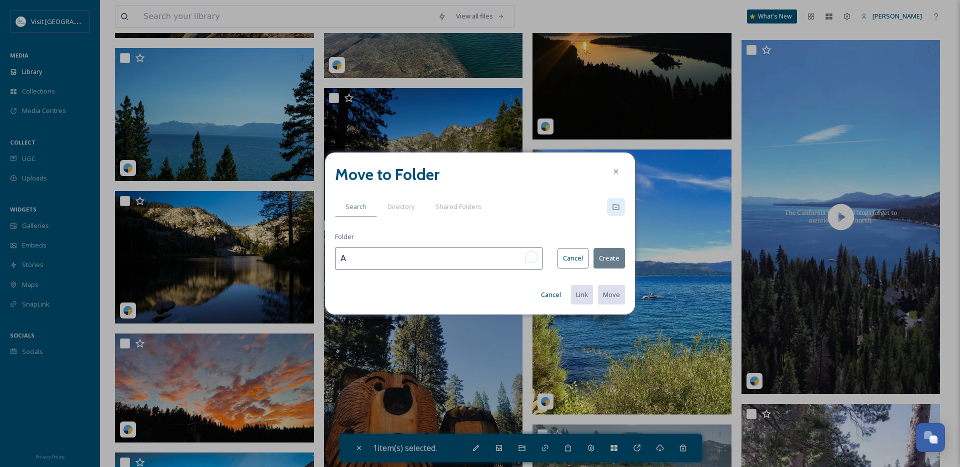
scroll to position [5571, 0]
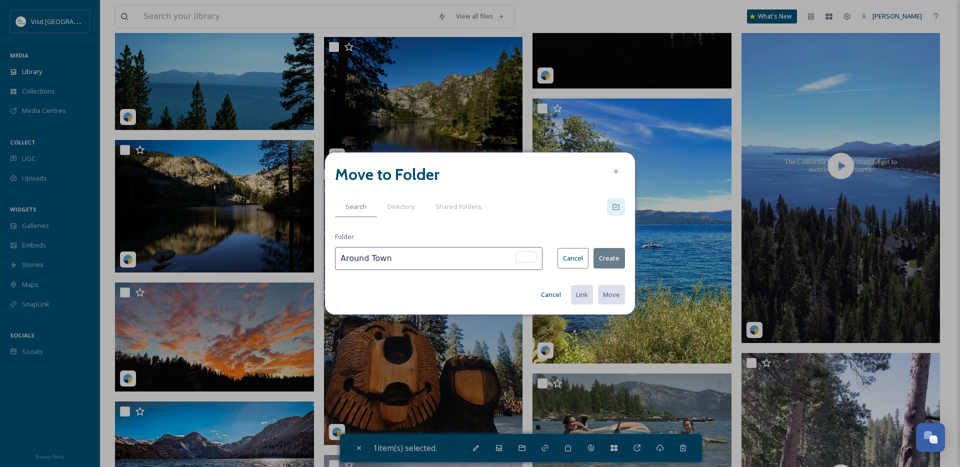
type input "Around Town"
click at [611, 260] on button "Create" at bounding box center [608, 258] width 31 height 20
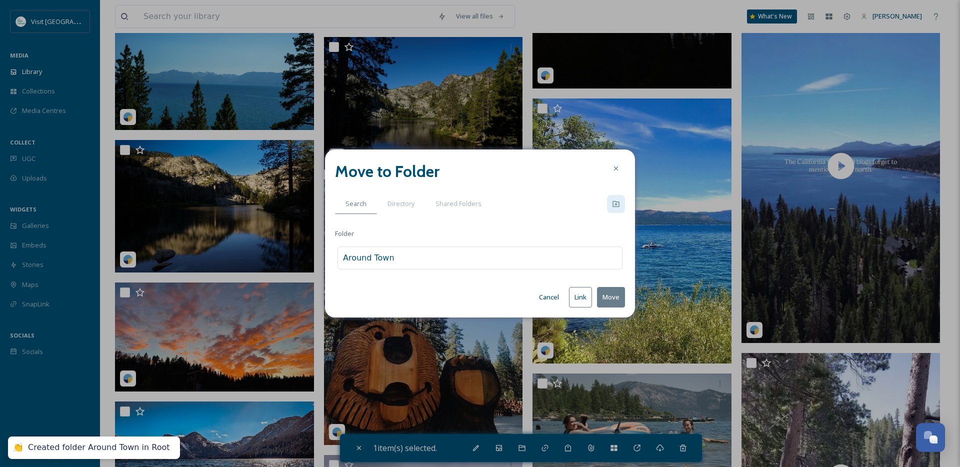
click at [603, 295] on button "Move" at bounding box center [611, 297] width 28 height 20
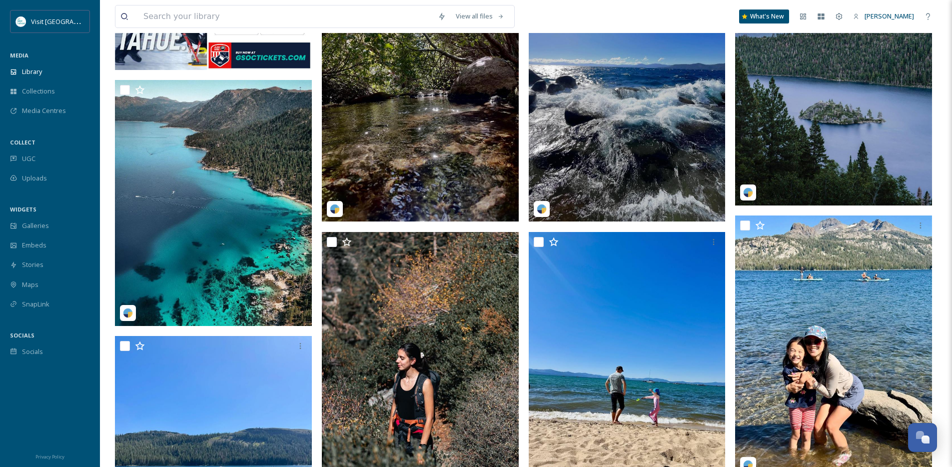
scroll to position [195, 0]
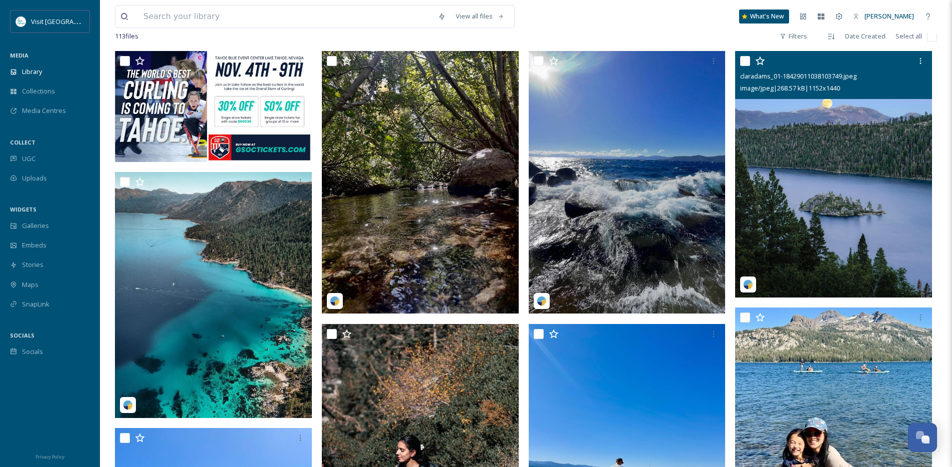
click at [745, 66] on input "checkbox" at bounding box center [745, 61] width 10 height 10
checkbox input "true"
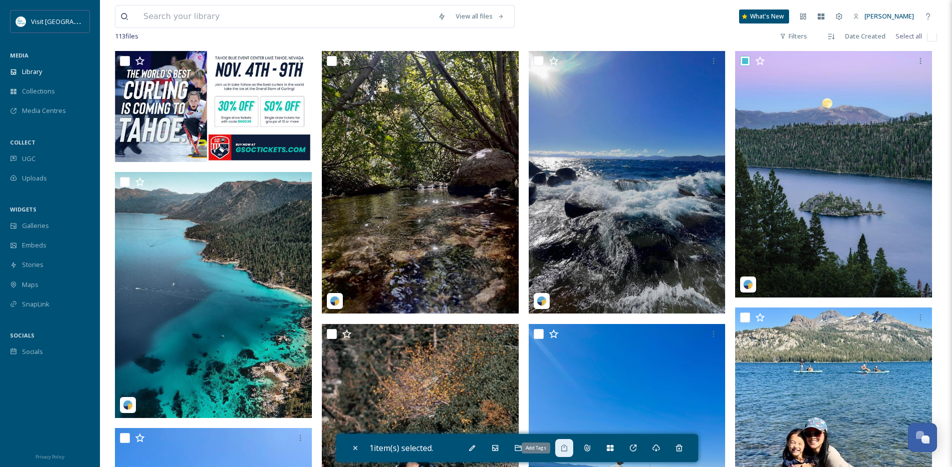
click at [573, 451] on div "Add Tags" at bounding box center [564, 448] width 18 height 18
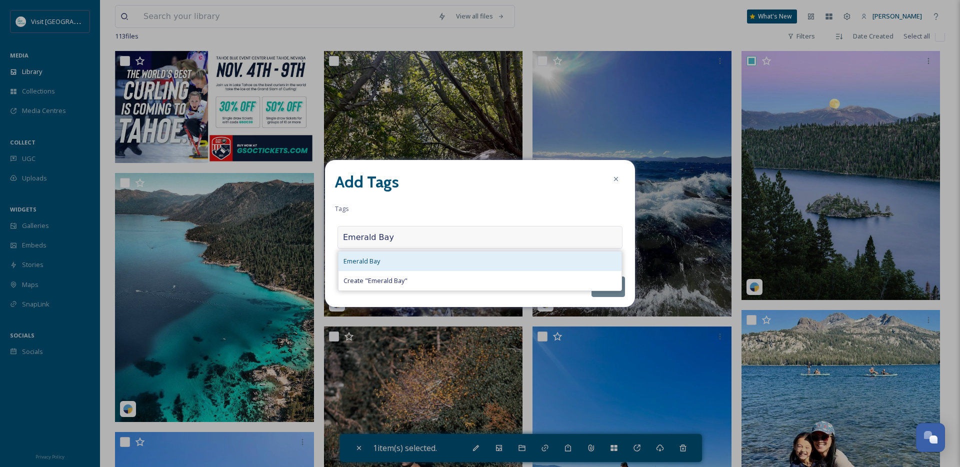
type input "Emerald Bay"
click at [445, 265] on div "Emerald Bay" at bounding box center [479, 260] width 283 height 19
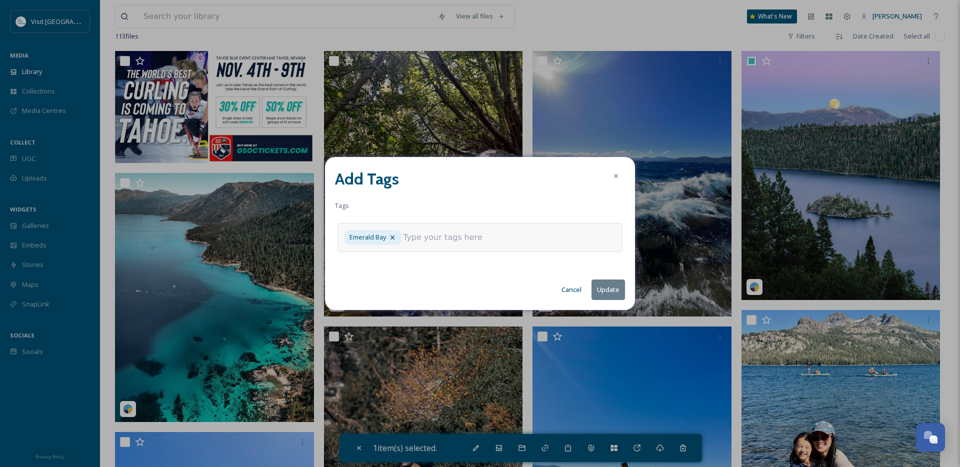
click at [479, 241] on input at bounding box center [453, 237] width 100 height 12
type input "Full Moon"
click at [356, 265] on span "full moon" at bounding box center [357, 263] width 28 height 9
click at [480, 240] on input at bounding box center [505, 237] width 100 height 12
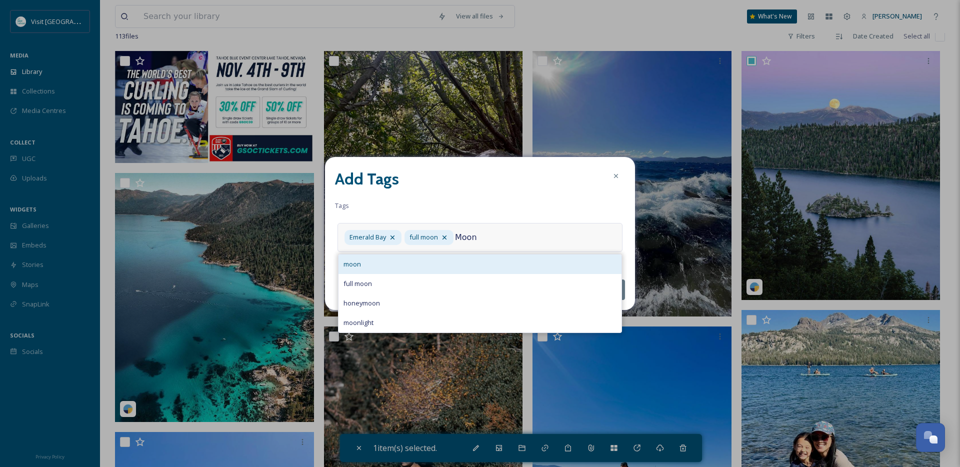
type input "Moon"
click at [435, 261] on div "moon" at bounding box center [479, 263] width 283 height 19
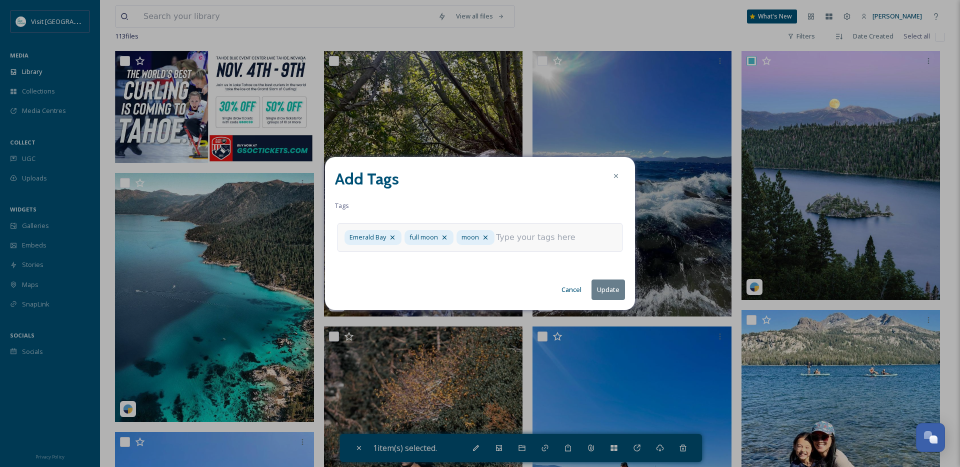
click at [602, 289] on button "Update" at bounding box center [607, 289] width 33 height 20
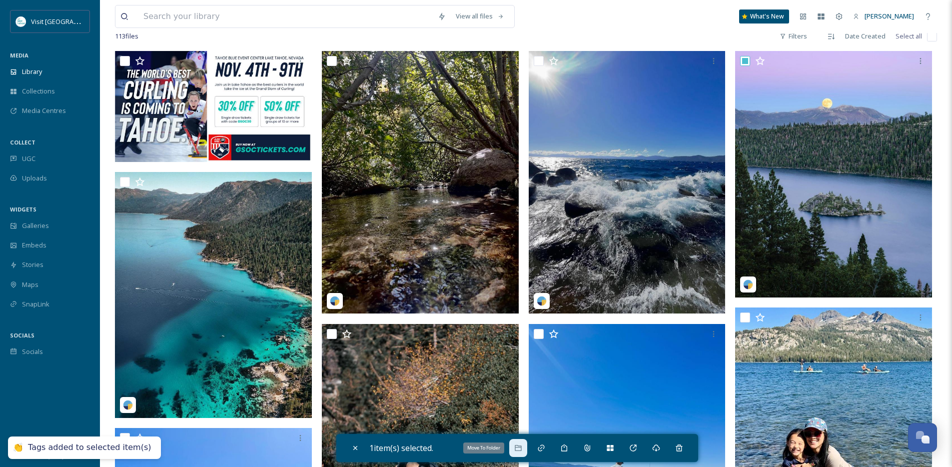
click at [526, 452] on div "Move To Folder" at bounding box center [518, 448] width 18 height 18
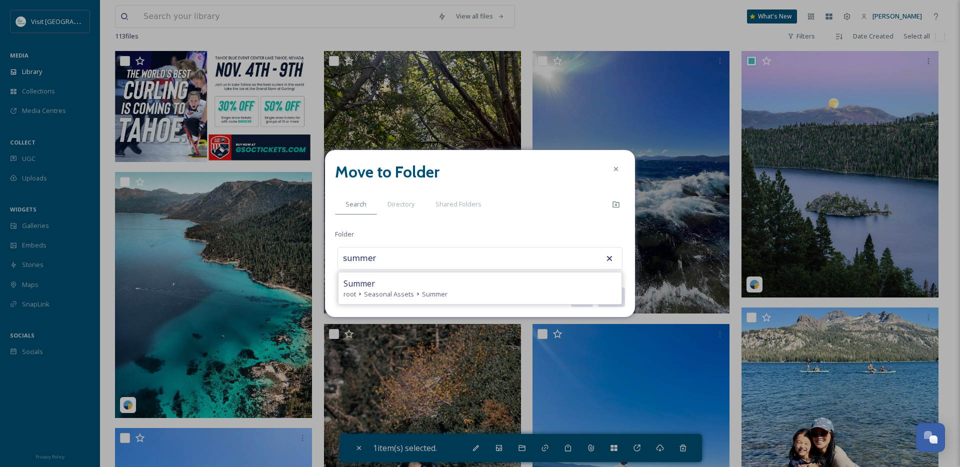
type input "Summer"
click at [597, 287] on button "Move" at bounding box center [611, 297] width 28 height 20
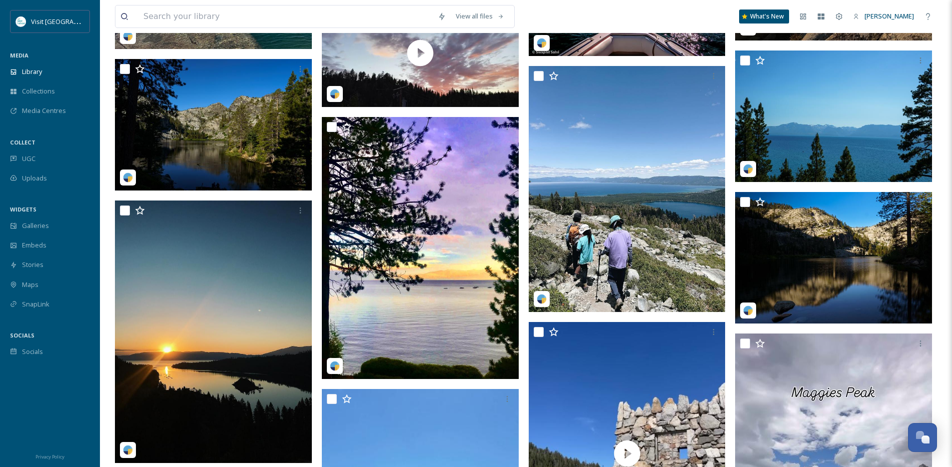
scroll to position [5335, 0]
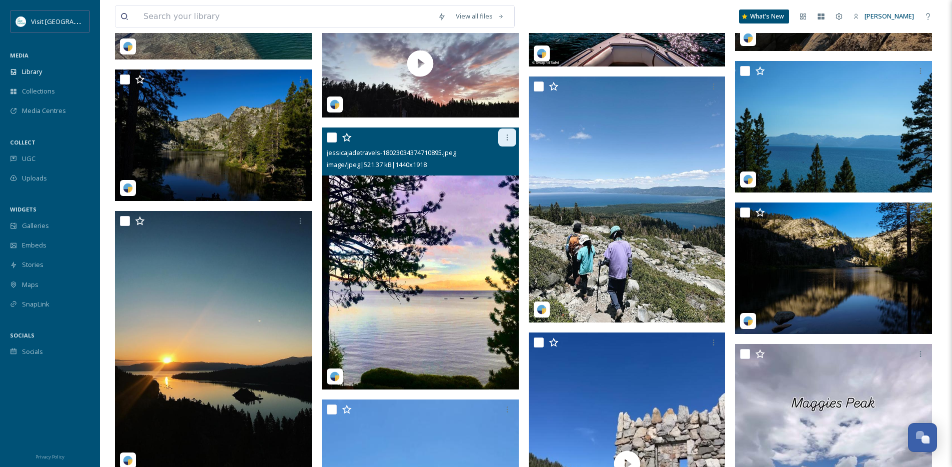
click at [511, 146] on div at bounding box center [507, 137] width 18 height 18
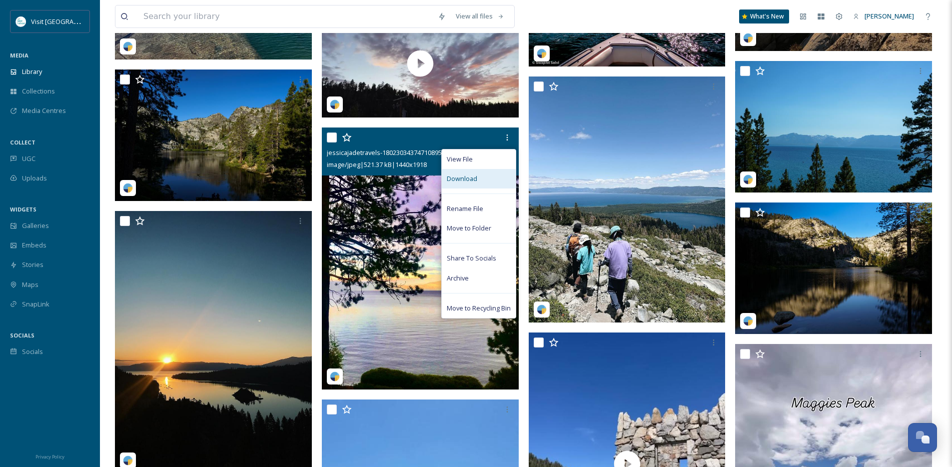
click at [489, 181] on div "Download" at bounding box center [479, 178] width 74 height 19
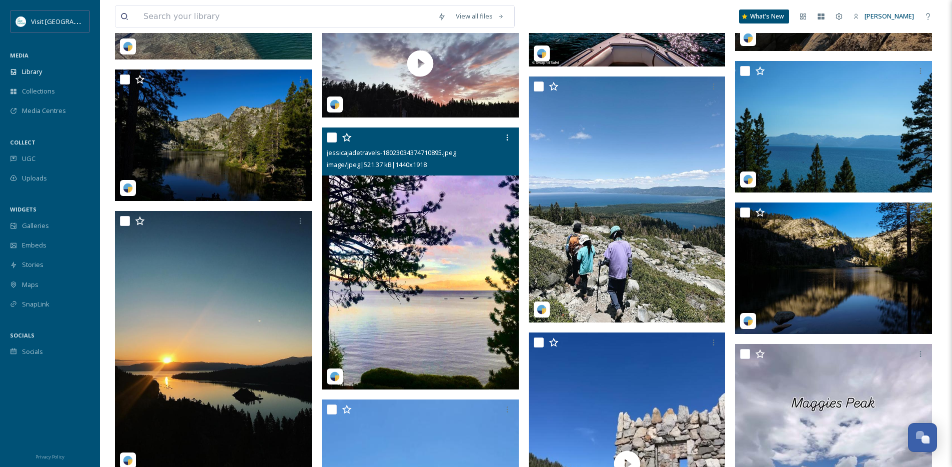
click at [331, 142] on input "checkbox" at bounding box center [332, 137] width 10 height 10
checkbox input "true"
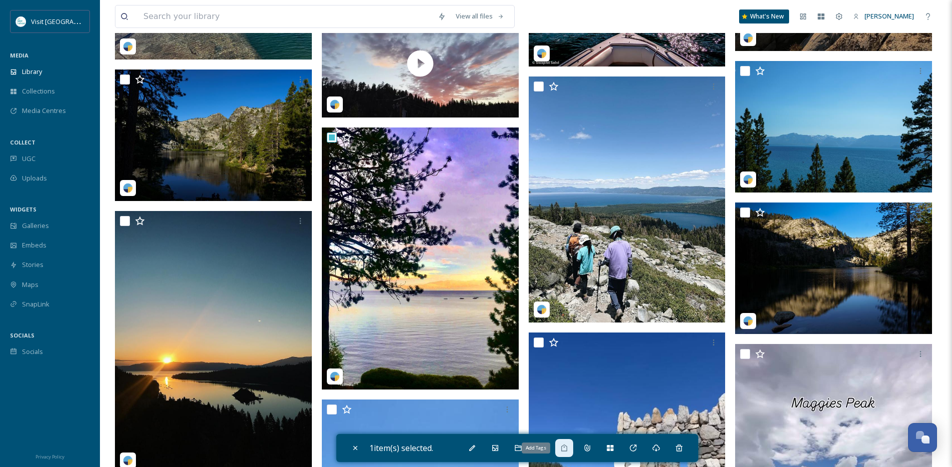
click at [568, 448] on icon at bounding box center [564, 448] width 8 height 8
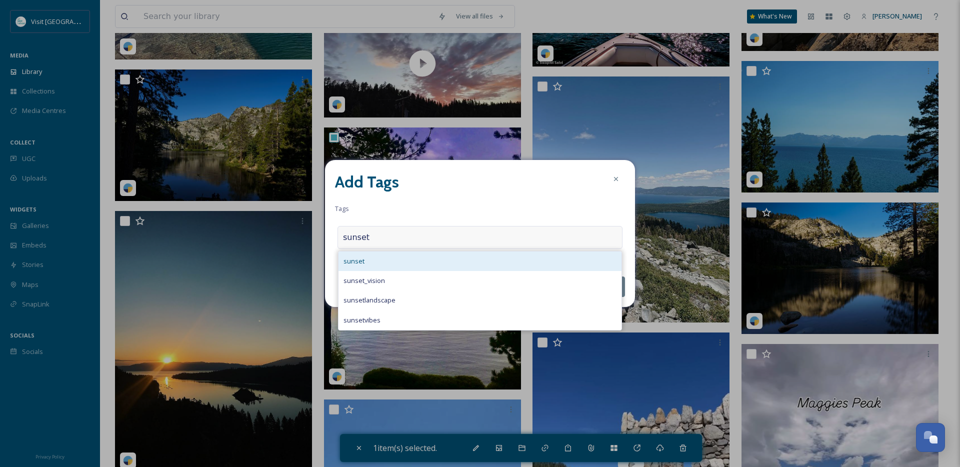
type input "sunset"
click at [393, 266] on div "sunset" at bounding box center [479, 260] width 283 height 19
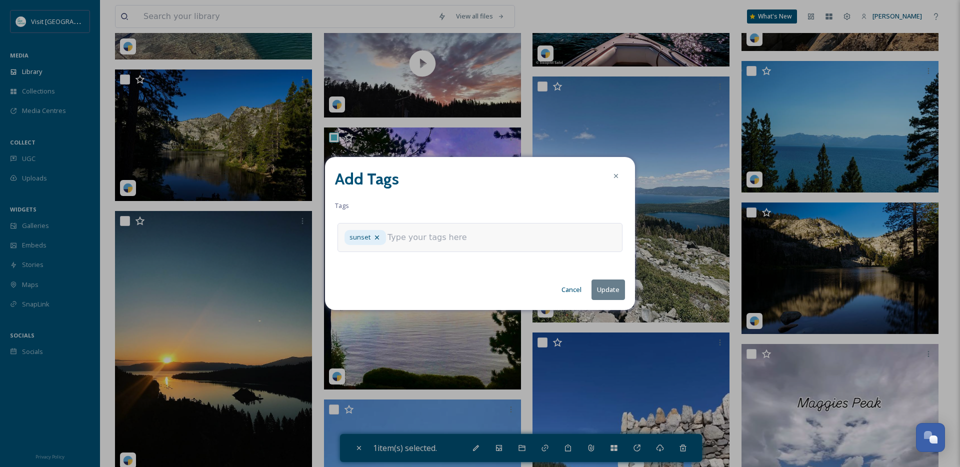
click at [614, 292] on button "Update" at bounding box center [607, 289] width 33 height 20
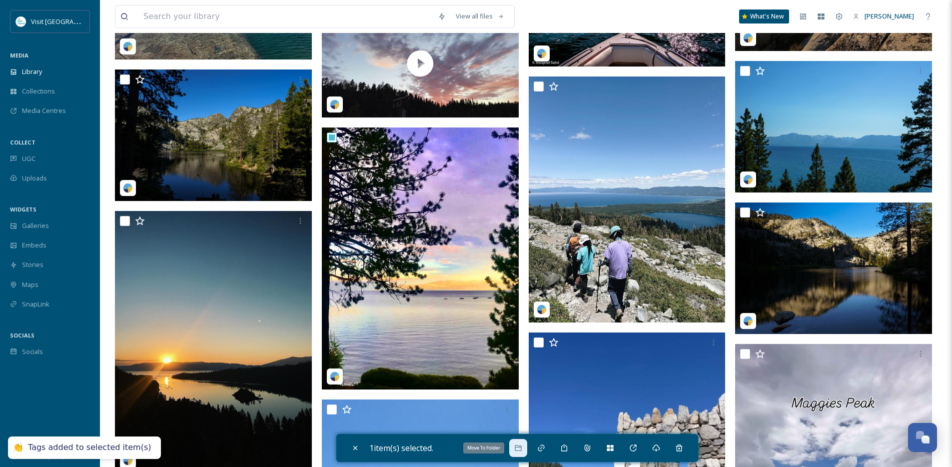
click at [521, 447] on icon at bounding box center [518, 448] width 6 height 6
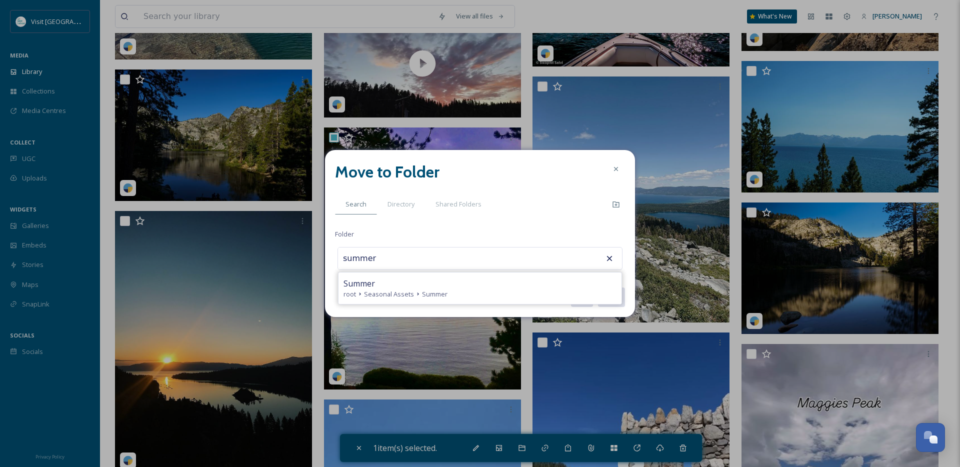
type input "Summer"
click at [612, 294] on button "Move" at bounding box center [611, 297] width 28 height 20
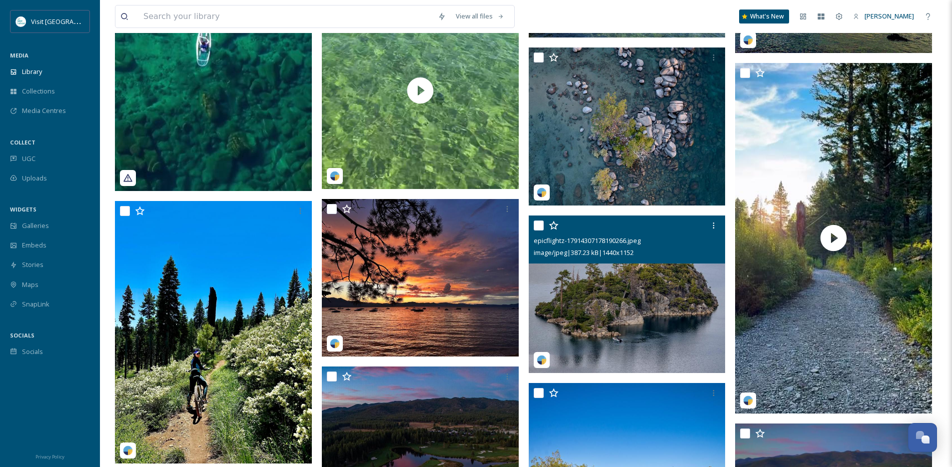
scroll to position [1284, 0]
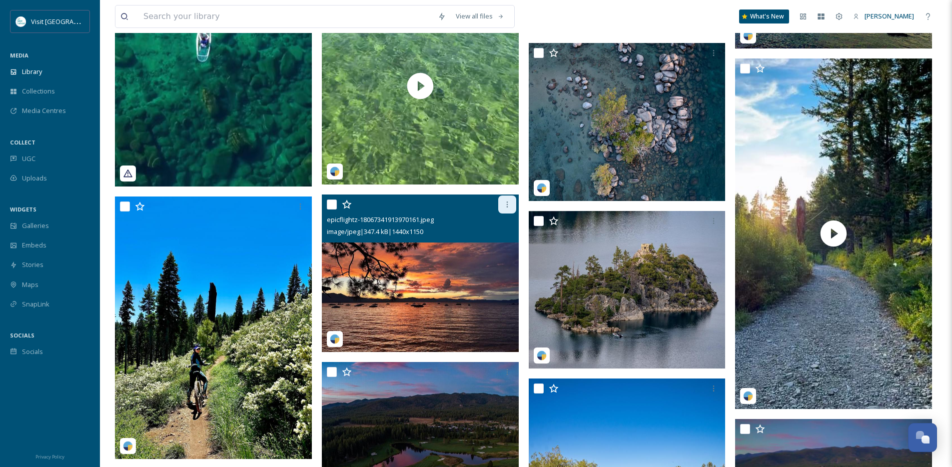
click at [507, 208] on icon at bounding box center [507, 204] width 8 height 8
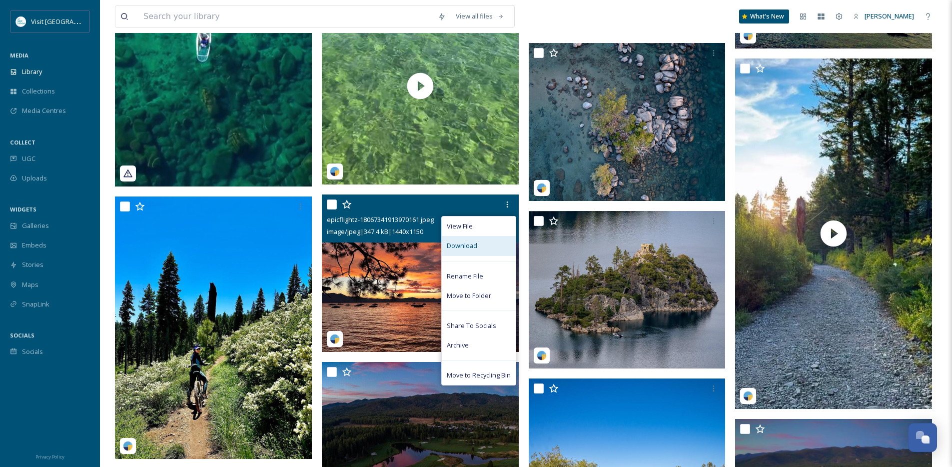
click at [468, 255] on div "Download" at bounding box center [479, 245] width 74 height 19
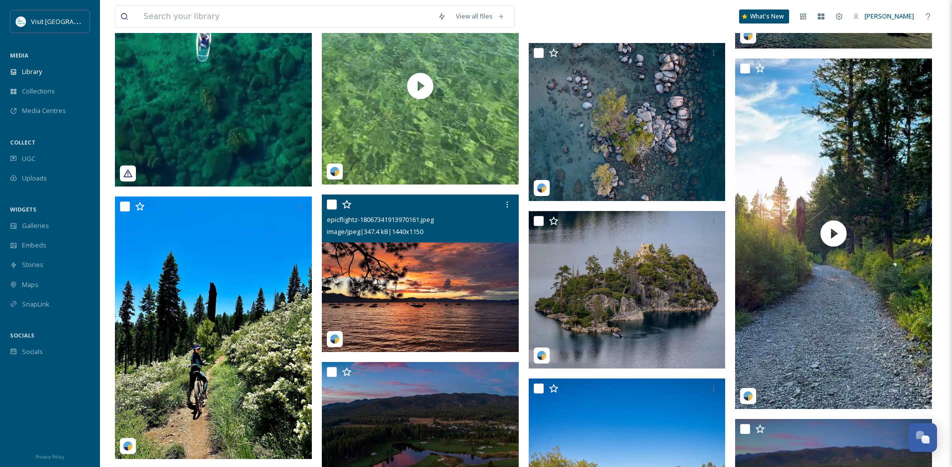
click at [339, 213] on div at bounding box center [421, 204] width 189 height 18
click at [335, 209] on input "checkbox" at bounding box center [332, 204] width 10 height 10
checkbox input "true"
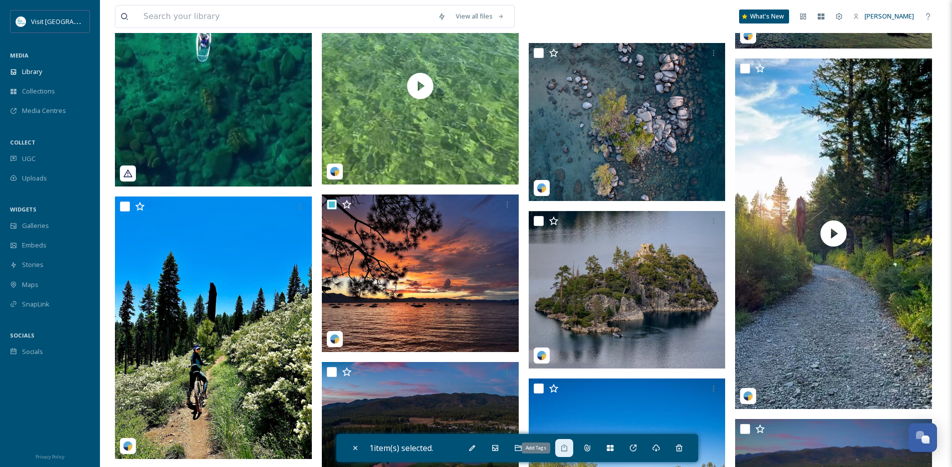
click at [567, 447] on icon at bounding box center [564, 447] width 6 height 7
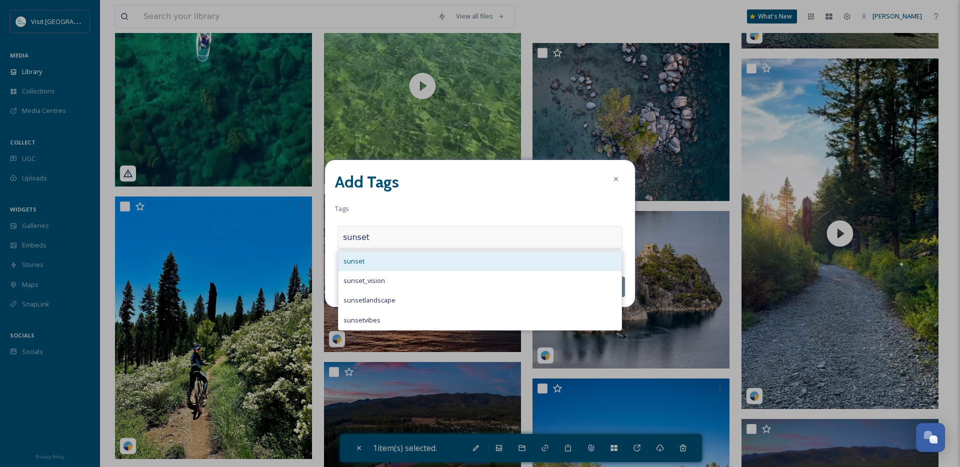
type input "sunset"
click at [354, 257] on span "sunset" at bounding box center [353, 260] width 21 height 9
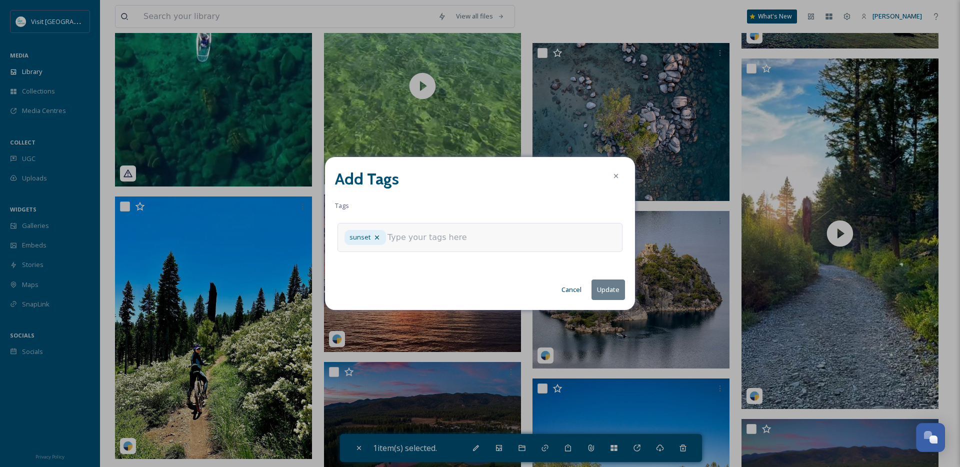
click at [612, 292] on button "Update" at bounding box center [607, 289] width 33 height 20
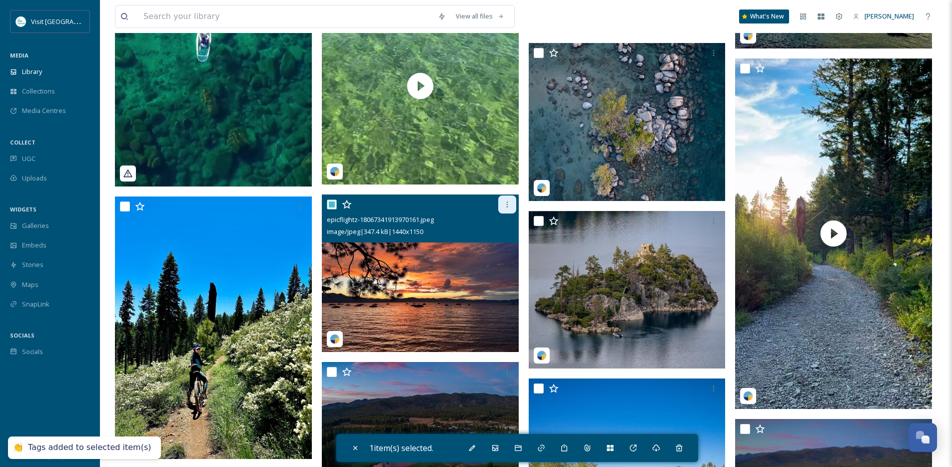
click at [511, 208] on div at bounding box center [507, 204] width 18 height 18
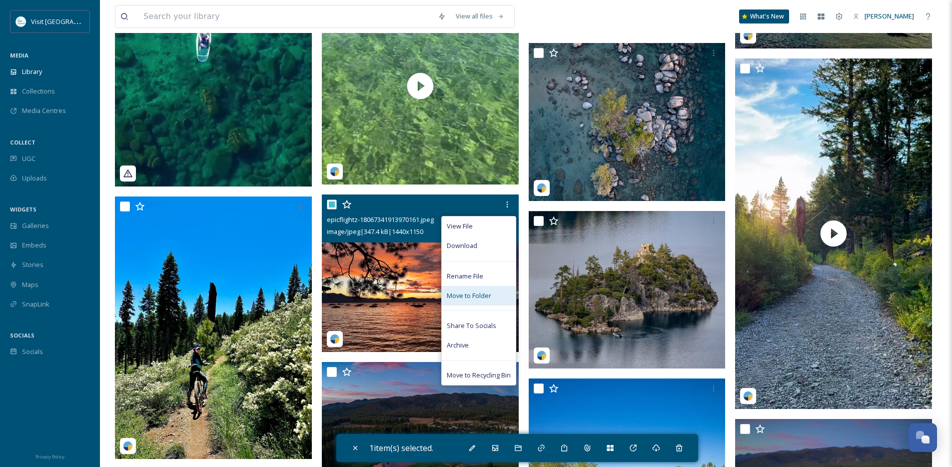
click at [467, 300] on span "Move to Folder" at bounding box center [469, 295] width 44 height 9
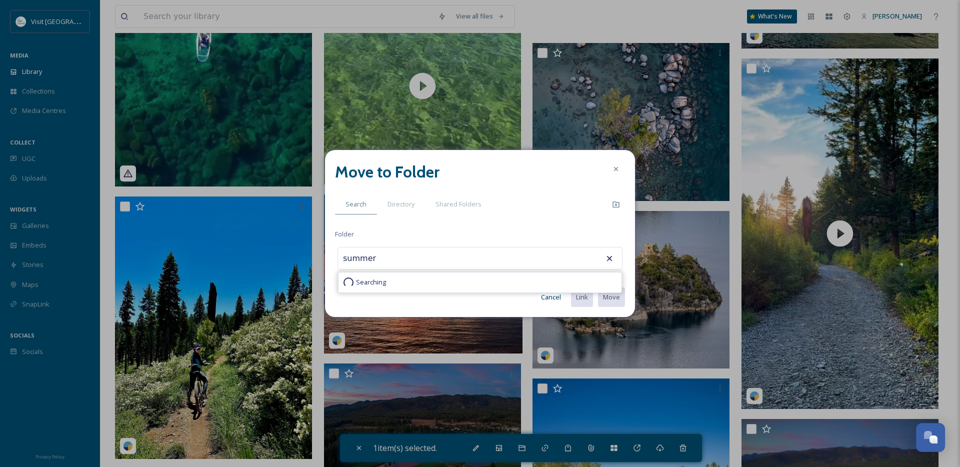
type input "Summer"
click at [597, 287] on button "Move" at bounding box center [611, 297] width 28 height 20
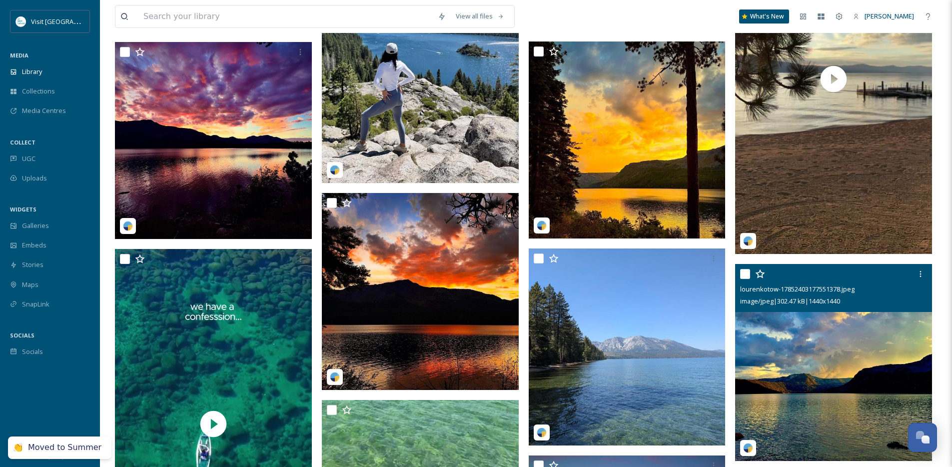
scroll to position [868, 0]
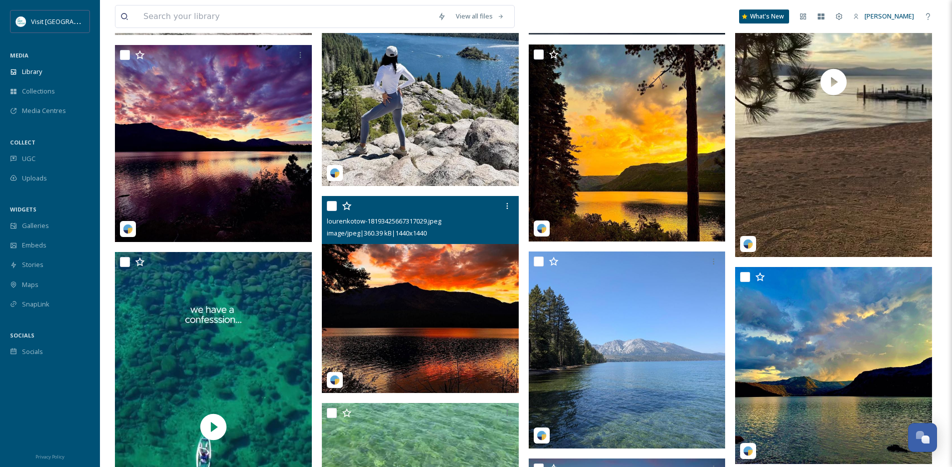
click at [329, 211] on input "checkbox" at bounding box center [332, 206] width 10 height 10
checkbox input "true"
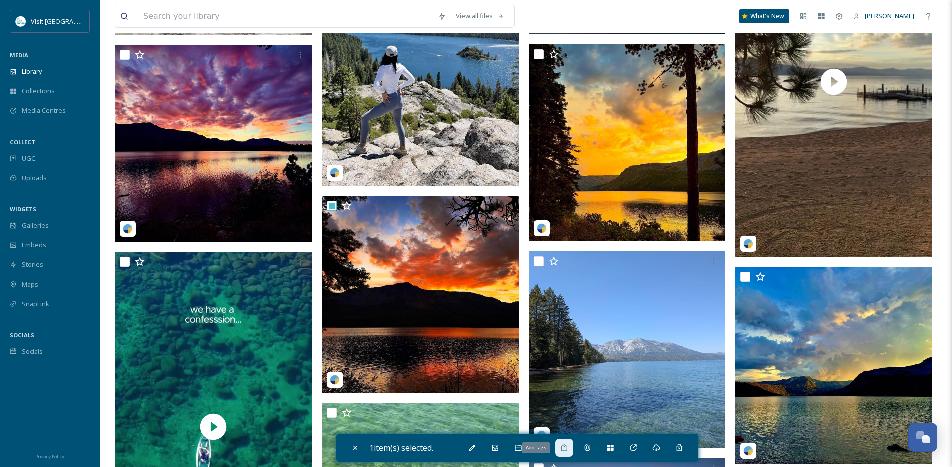
click at [567, 447] on icon at bounding box center [564, 448] width 8 height 8
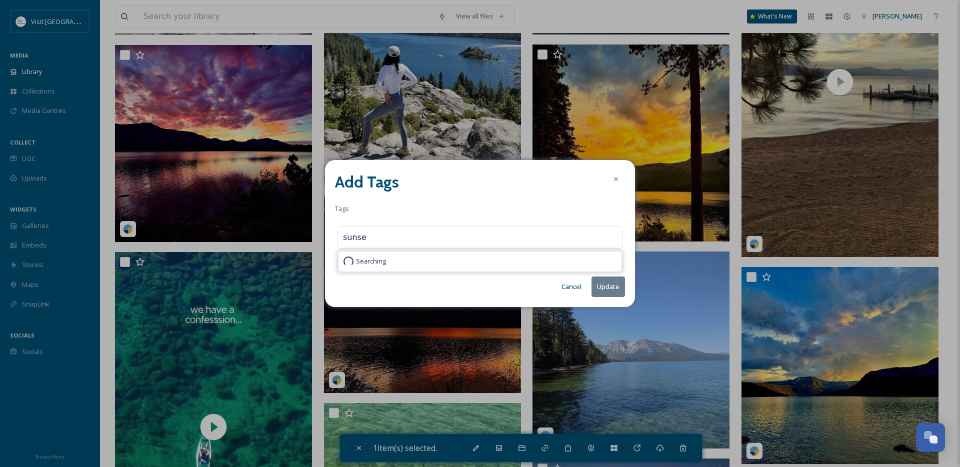
type input "sunset"
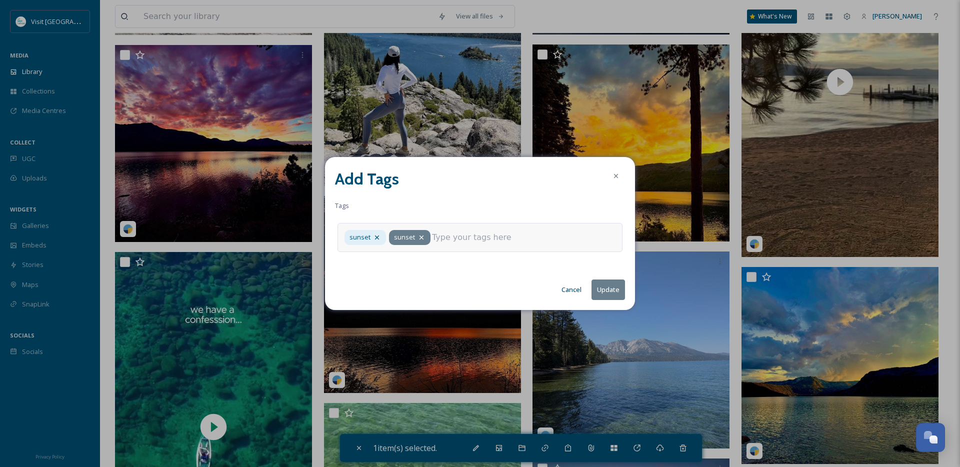
click at [420, 239] on icon at bounding box center [421, 237] width 8 height 8
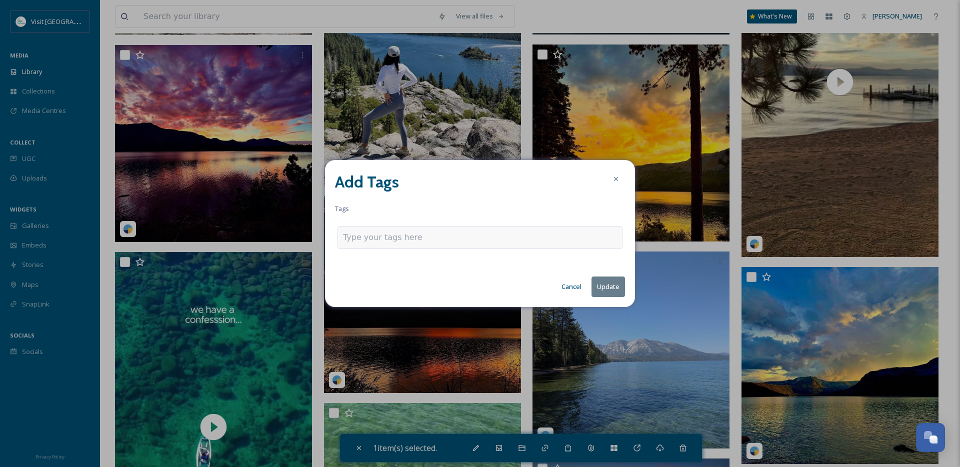
click at [467, 247] on div at bounding box center [479, 237] width 285 height 23
click at [466, 239] on div at bounding box center [479, 237] width 285 height 23
click at [383, 235] on input at bounding box center [393, 237] width 100 height 12
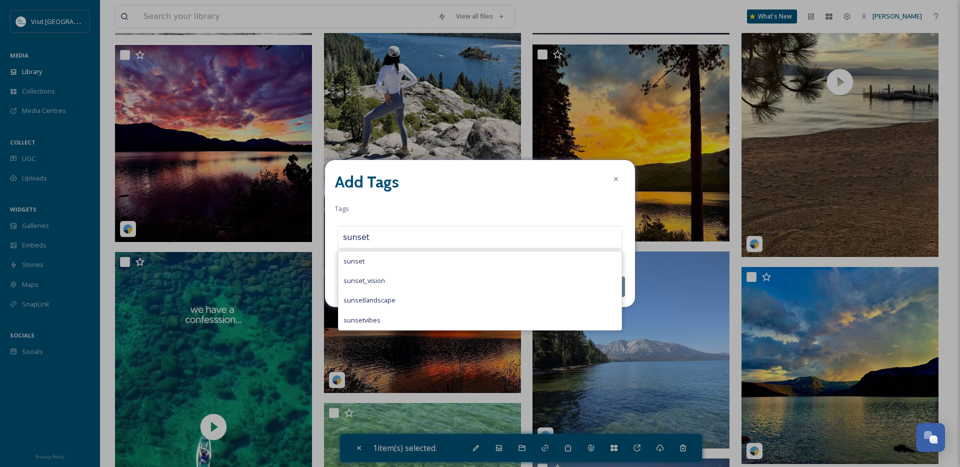
type input "sunset"
click at [384, 263] on div "sunset" at bounding box center [479, 260] width 283 height 19
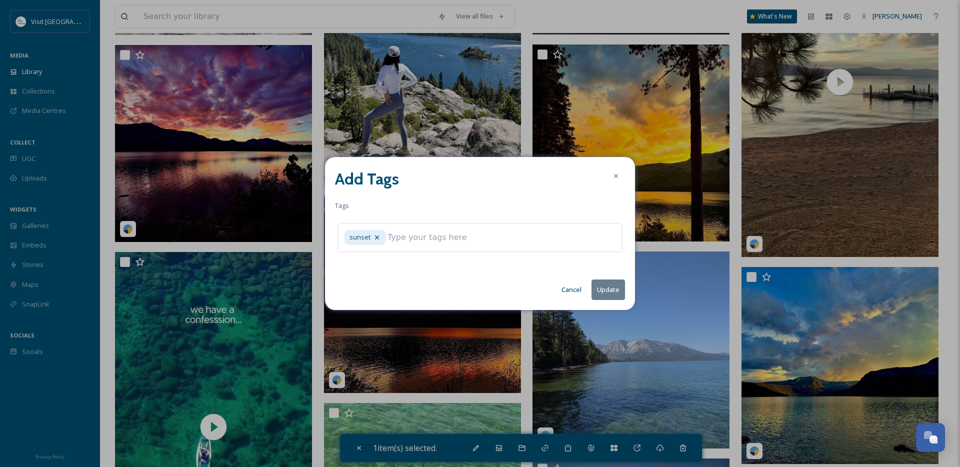
click at [617, 289] on button "Update" at bounding box center [607, 289] width 33 height 20
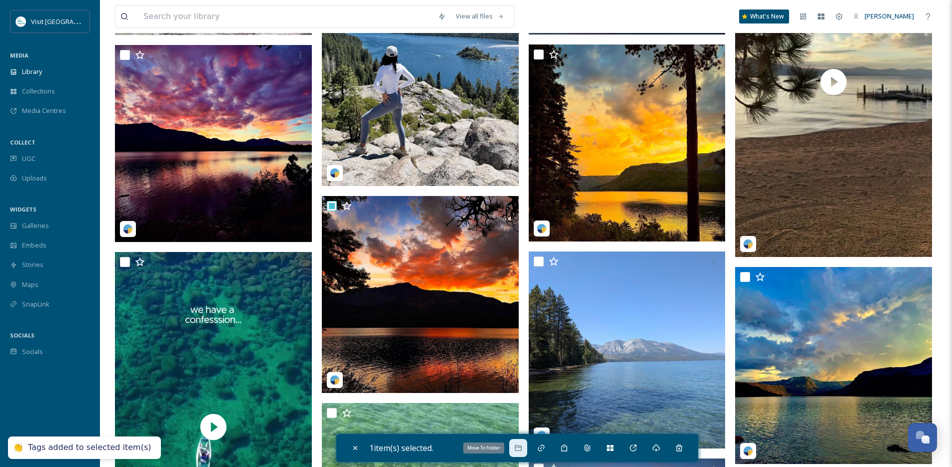
click at [522, 446] on icon at bounding box center [518, 448] width 8 height 8
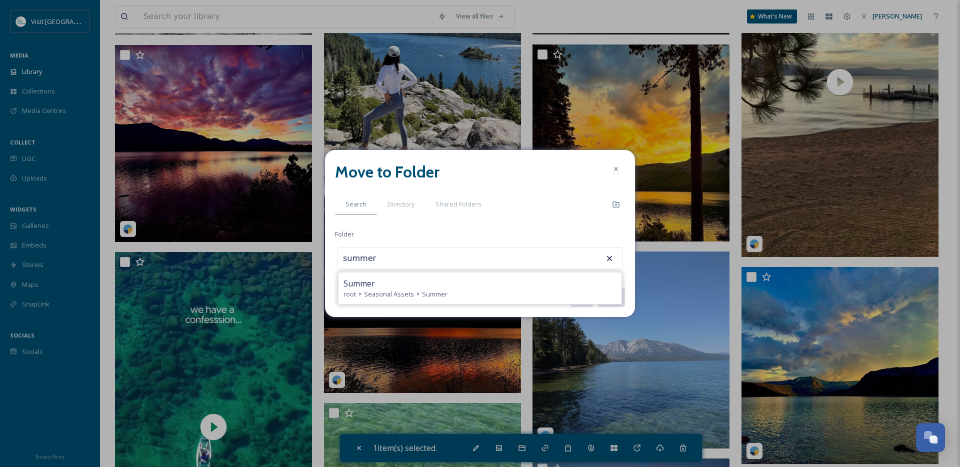
type input "Summer"
click at [597, 287] on button "Move" at bounding box center [611, 297] width 28 height 20
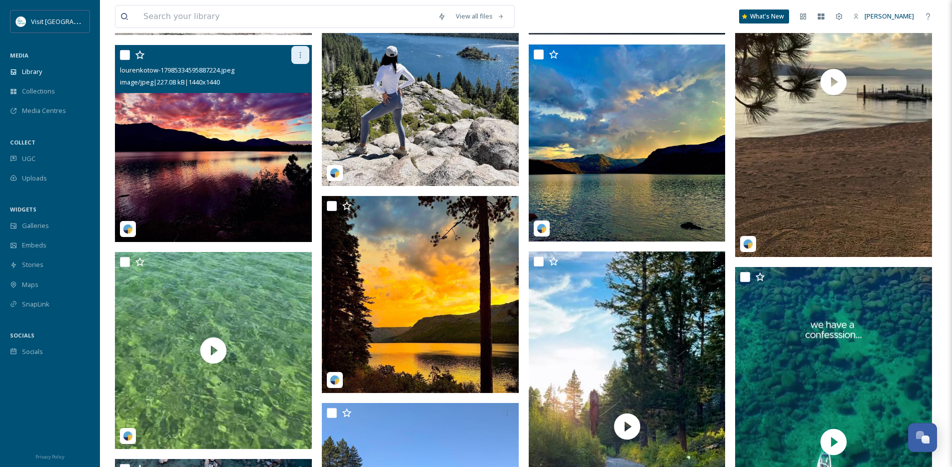
click at [300, 58] on icon at bounding box center [299, 55] width 1 height 6
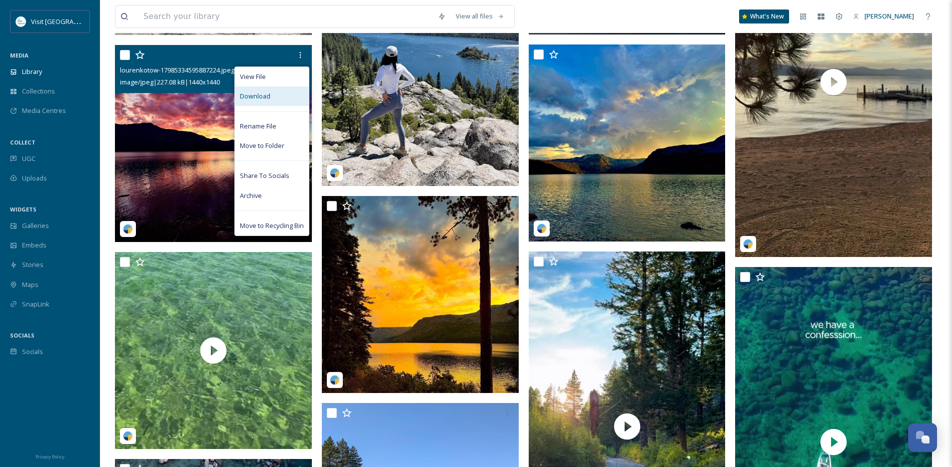
click at [280, 104] on div "Download" at bounding box center [272, 95] width 74 height 19
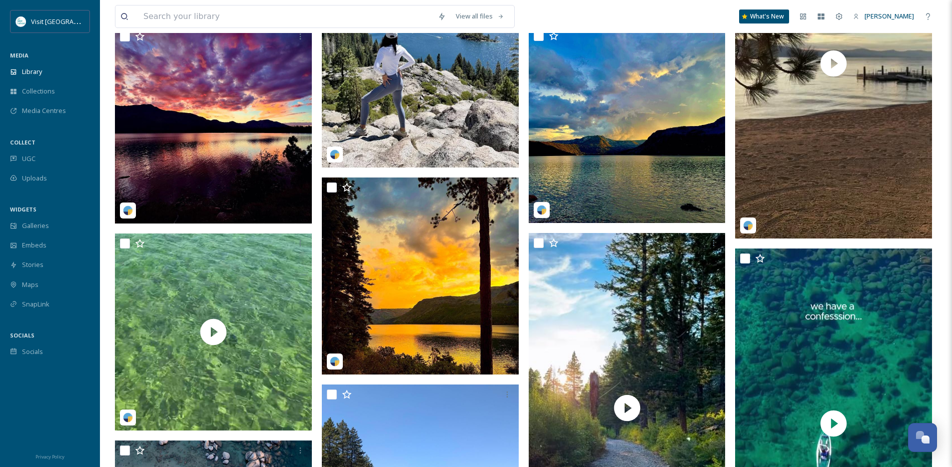
scroll to position [871, 0]
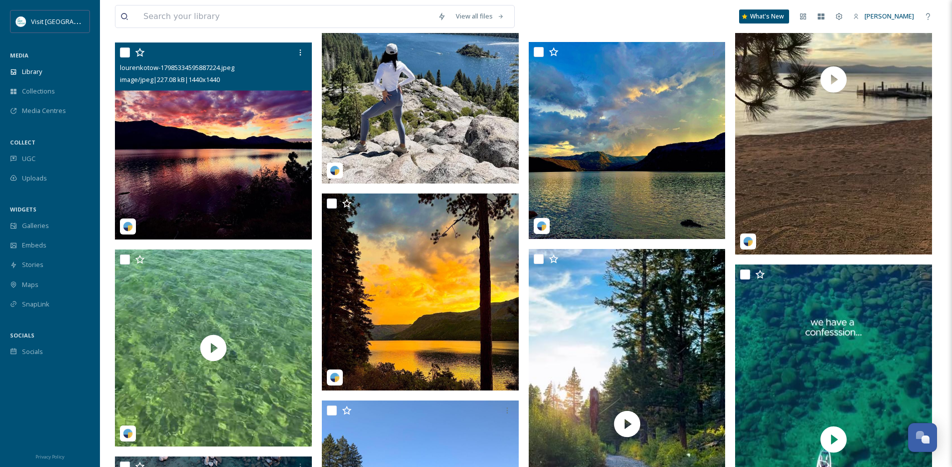
click at [123, 57] on input "checkbox" at bounding box center [125, 52] width 10 height 10
checkbox input "true"
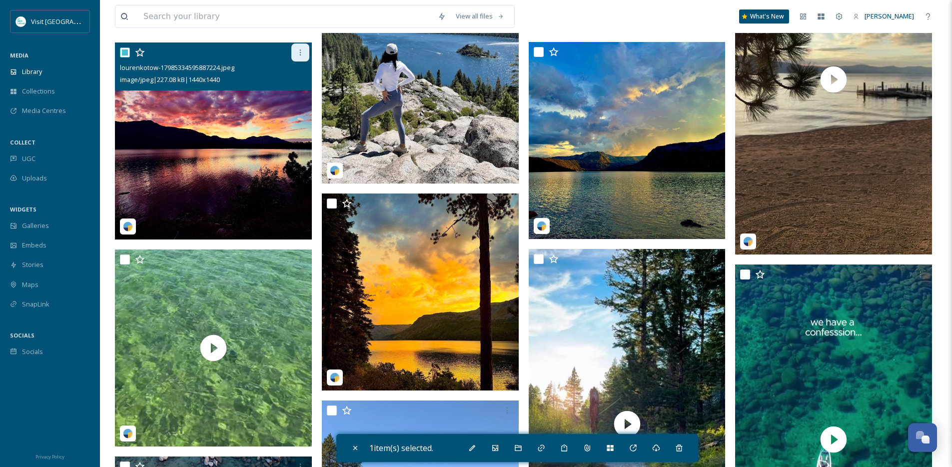
click at [299, 55] on icon at bounding box center [300, 52] width 8 height 8
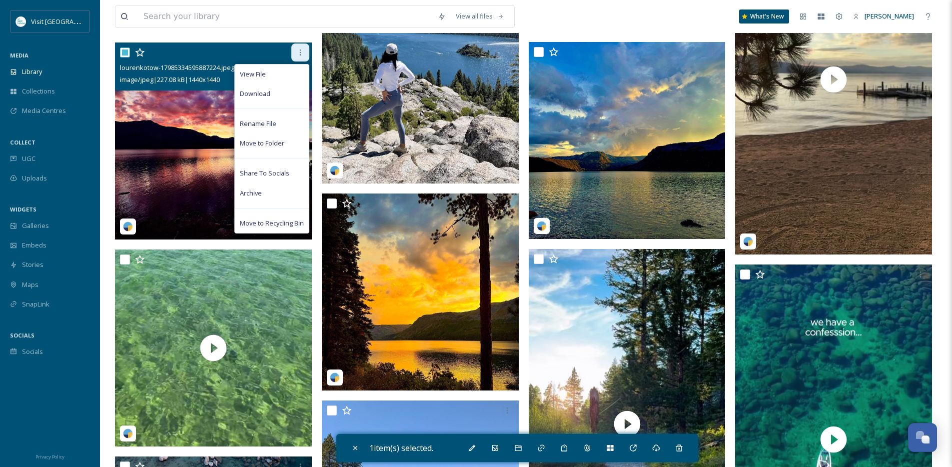
click at [297, 56] on icon at bounding box center [300, 52] width 8 height 8
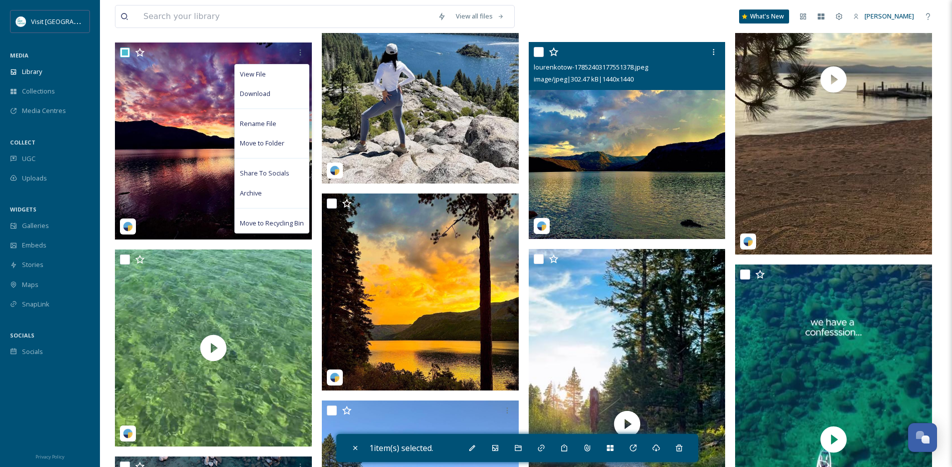
click at [537, 57] on input "checkbox" at bounding box center [539, 52] width 10 height 10
checkbox input "true"
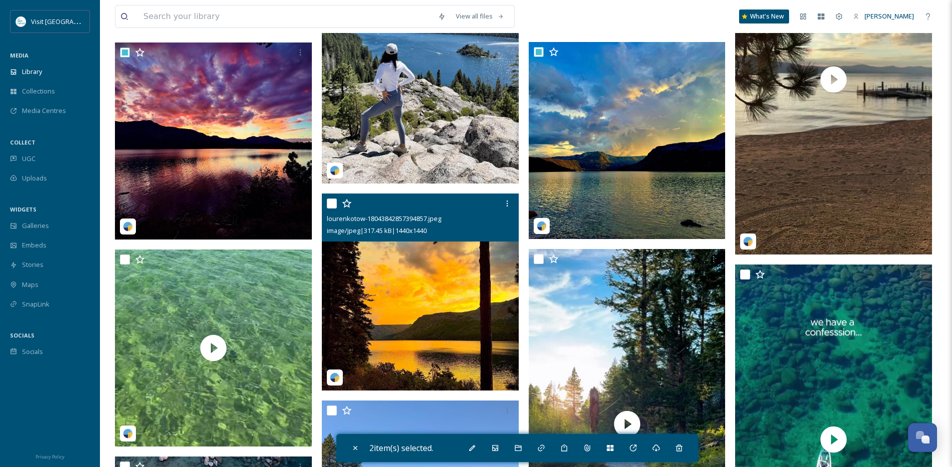
click at [331, 208] on input "checkbox" at bounding box center [332, 203] width 10 height 10
checkbox input "true"
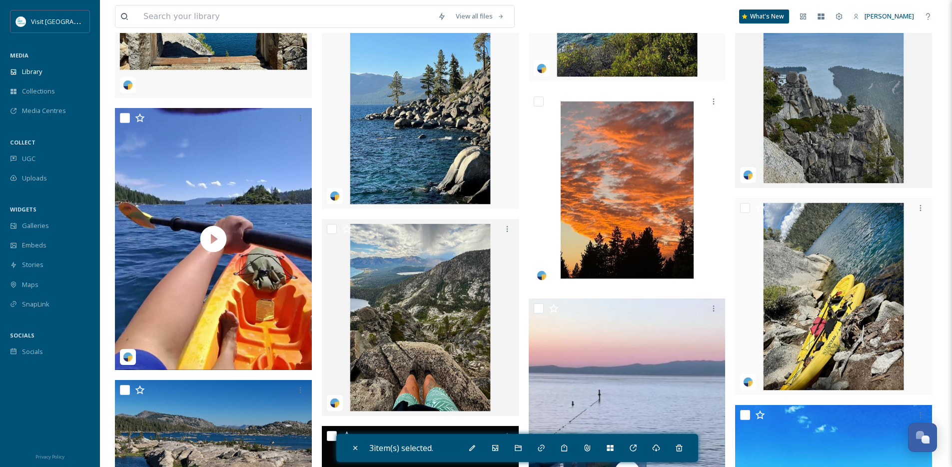
scroll to position [4155, 0]
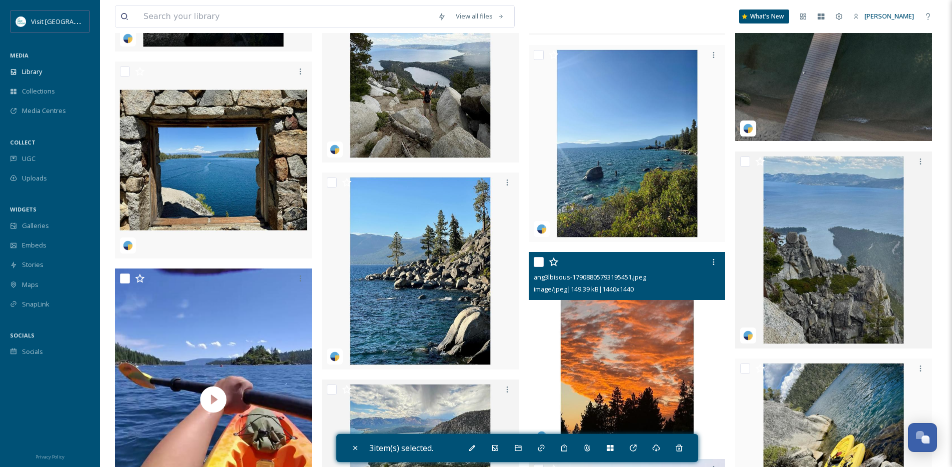
click at [536, 267] on input "checkbox" at bounding box center [539, 262] width 10 height 10
checkbox input "true"
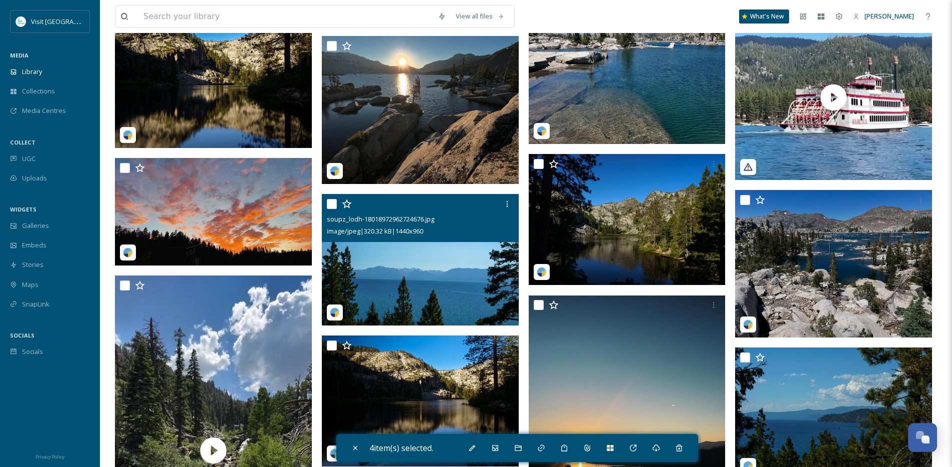
scroll to position [5043, 0]
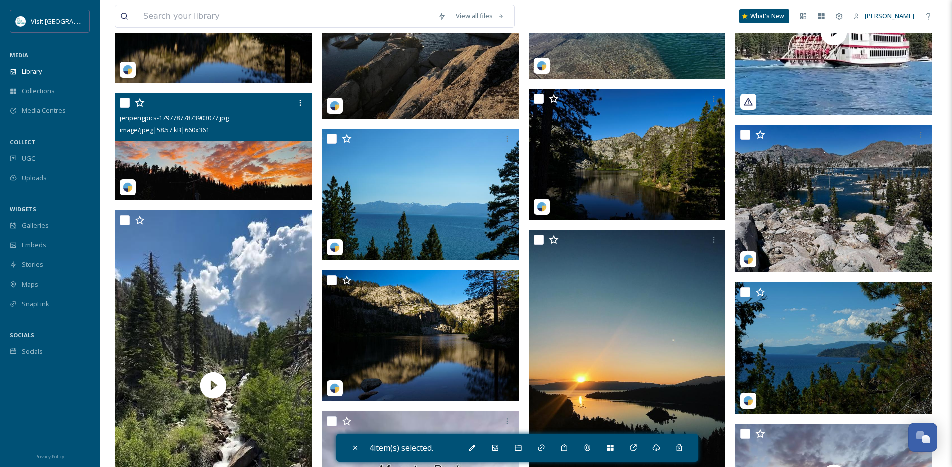
click at [125, 108] on input "checkbox" at bounding box center [125, 103] width 10 height 10
checkbox input "true"
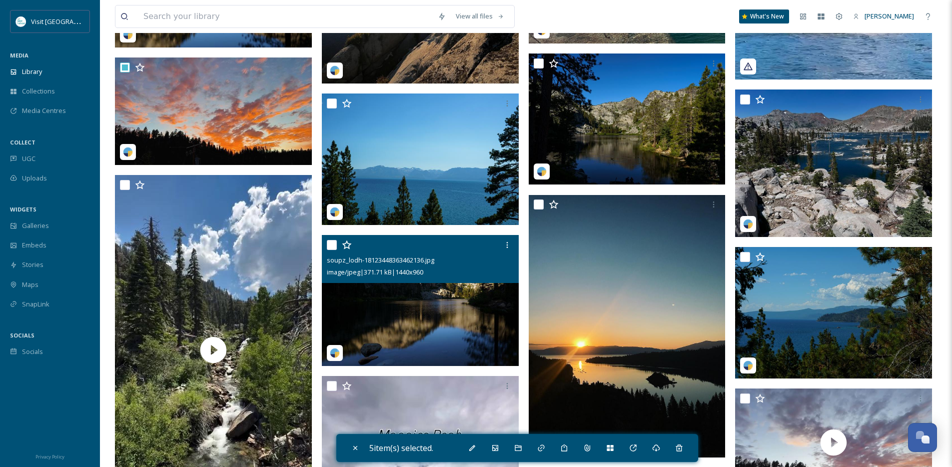
scroll to position [5076, 0]
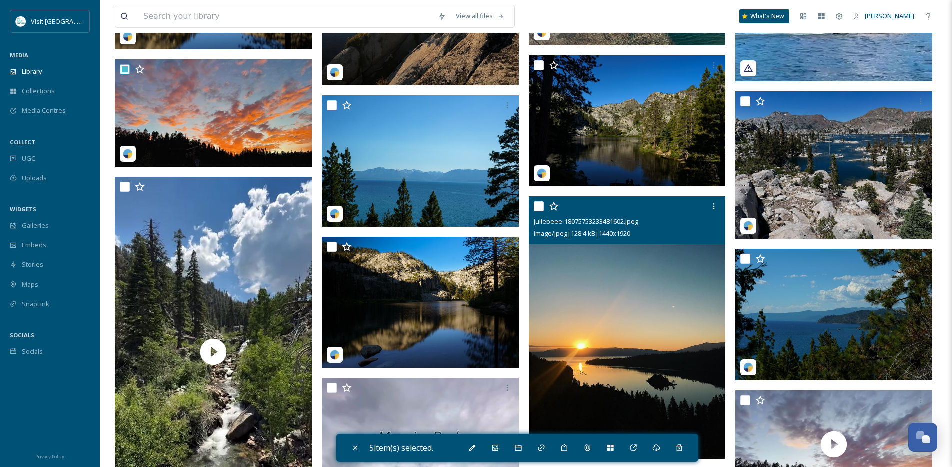
click at [537, 211] on input "checkbox" at bounding box center [539, 206] width 10 height 10
checkbox input "true"
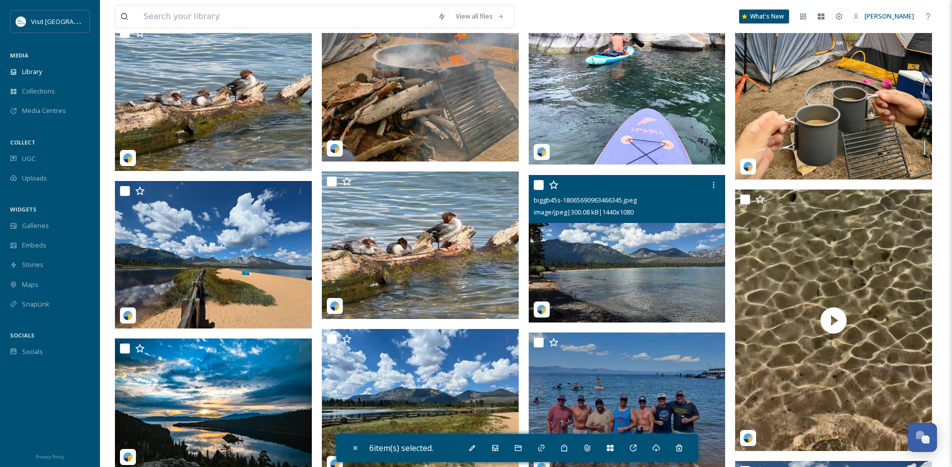
scroll to position [2726, 0]
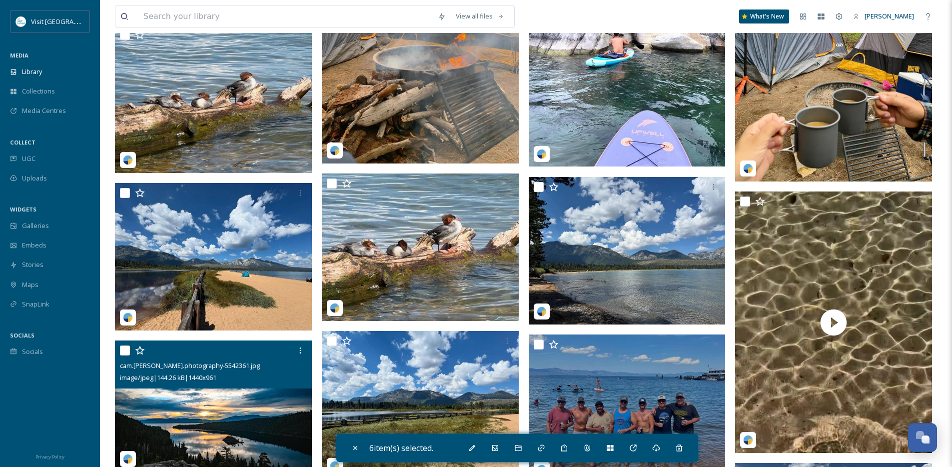
click at [126, 352] on div at bounding box center [214, 350] width 189 height 18
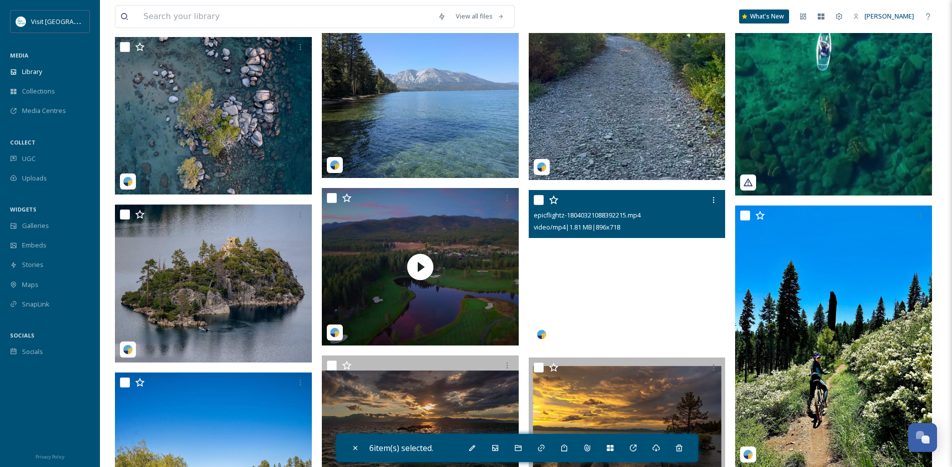
scroll to position [1288, 0]
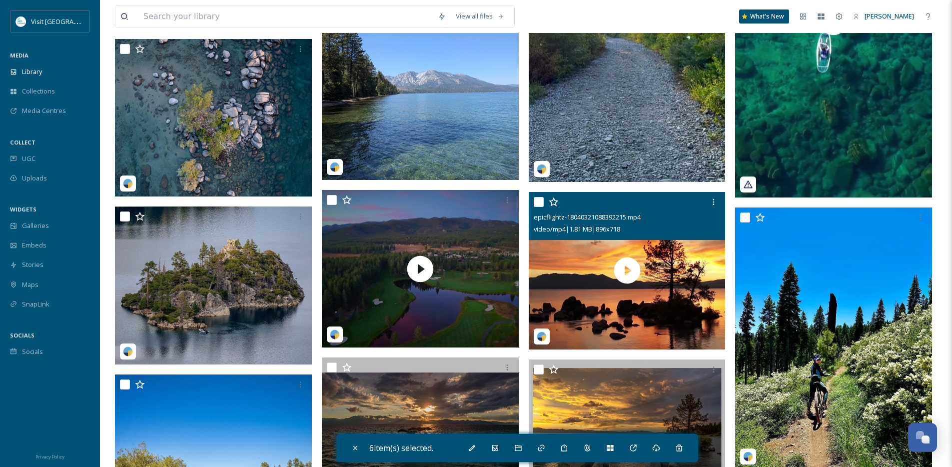
click at [543, 207] on input "checkbox" at bounding box center [539, 202] width 10 height 10
checkbox input "true"
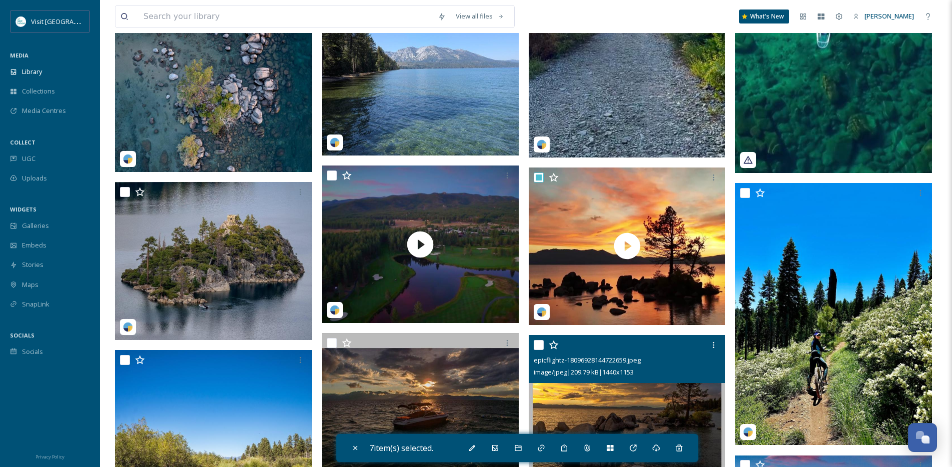
click at [537, 348] on input "checkbox" at bounding box center [539, 345] width 10 height 10
checkbox input "true"
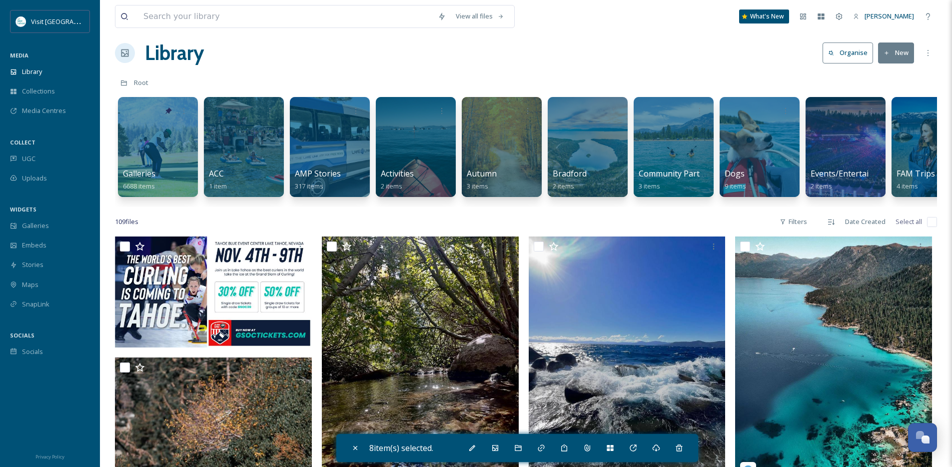
scroll to position [0, 0]
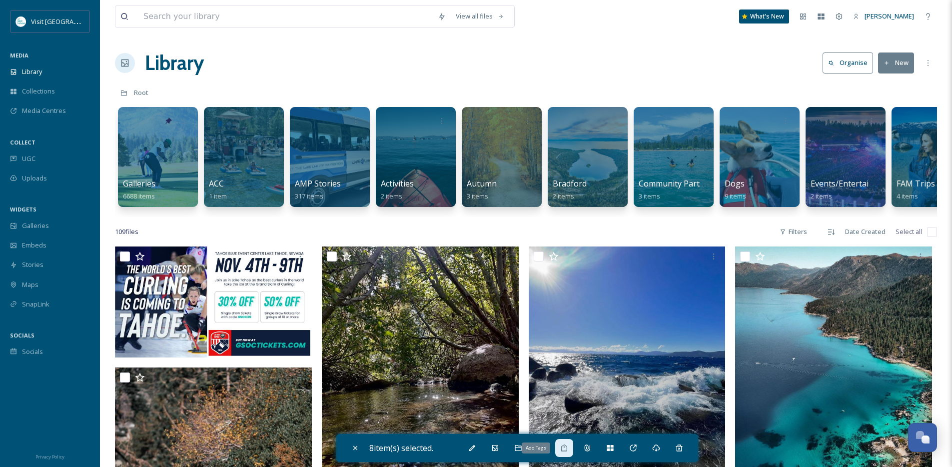
click at [568, 448] on icon at bounding box center [564, 448] width 8 height 8
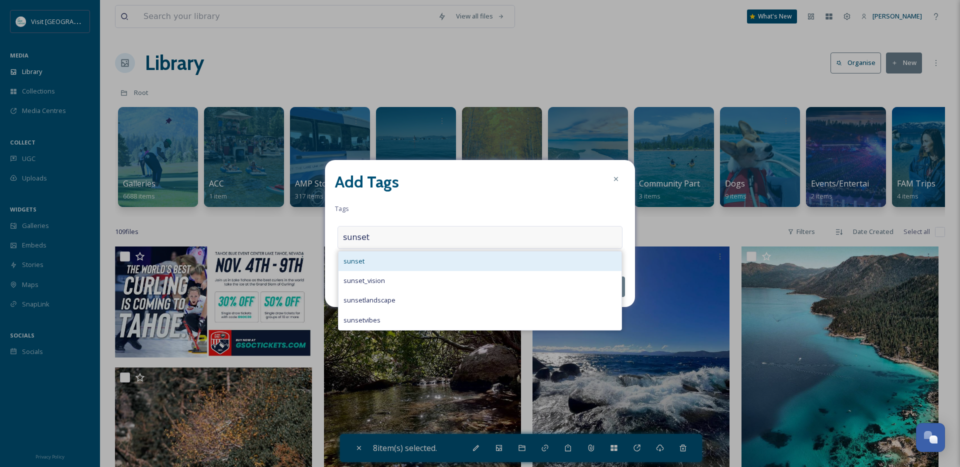
type input "sunset"
click at [488, 260] on div "sunset" at bounding box center [479, 260] width 283 height 19
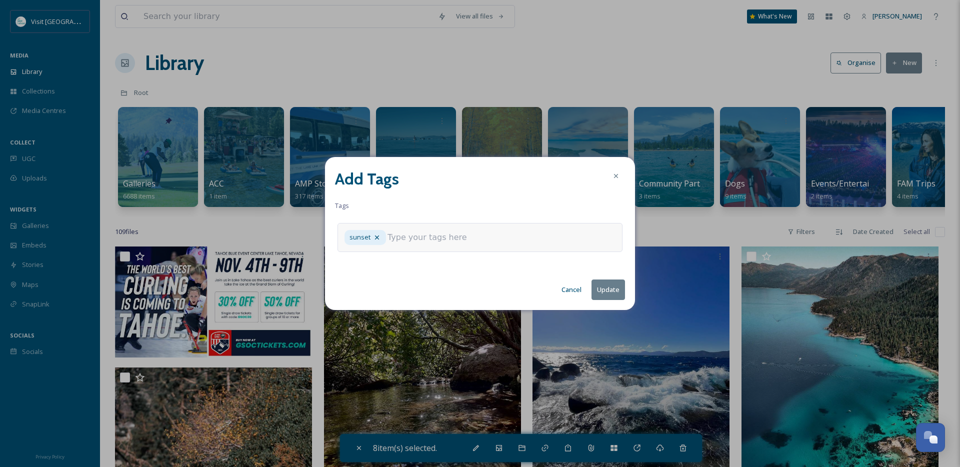
click at [610, 289] on button "Update" at bounding box center [607, 289] width 33 height 20
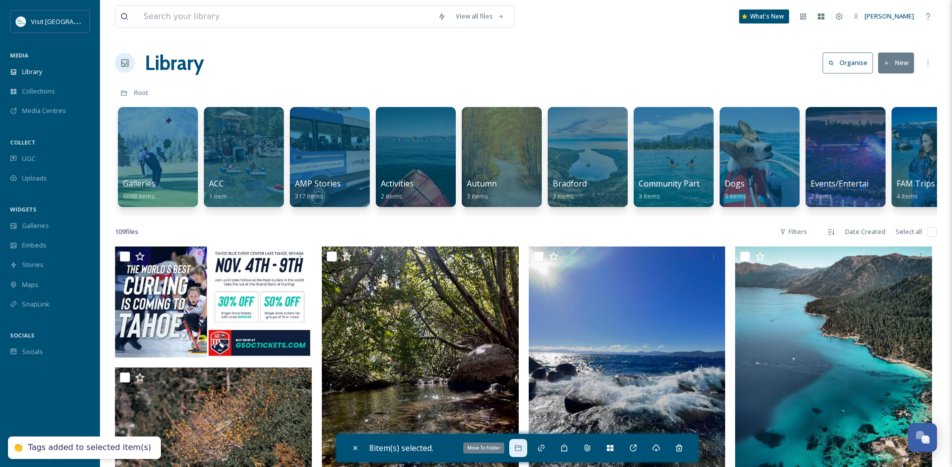
click at [526, 447] on div "Move To Folder" at bounding box center [518, 448] width 18 height 18
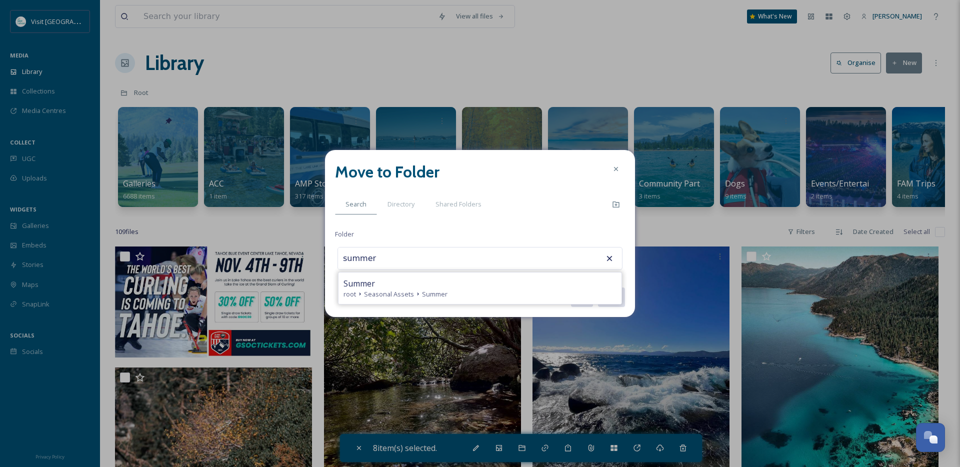
type input "Summer"
click at [597, 287] on button "Move" at bounding box center [611, 297] width 28 height 20
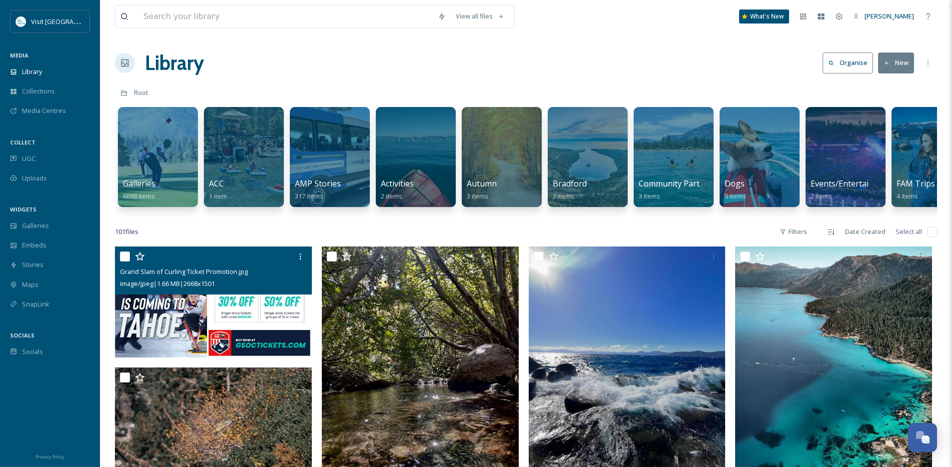
click at [128, 260] on input "checkbox" at bounding box center [125, 256] width 10 height 10
checkbox input "true"
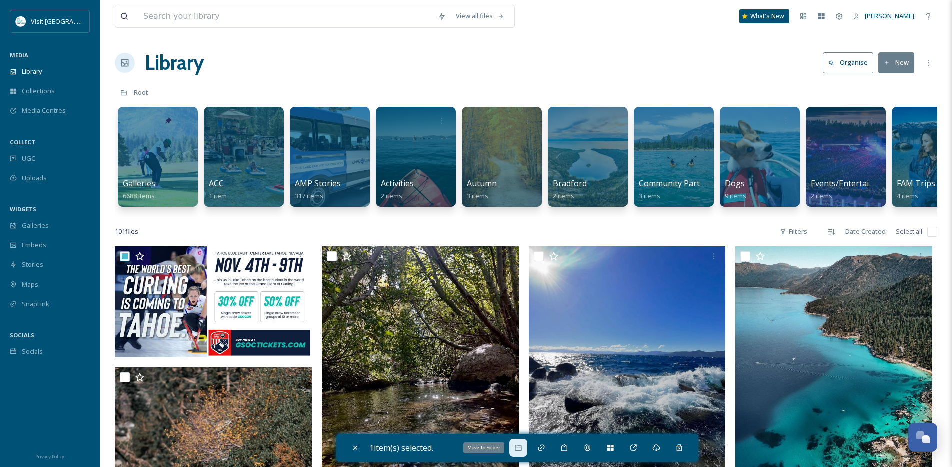
click at [522, 448] on icon at bounding box center [518, 448] width 8 height 8
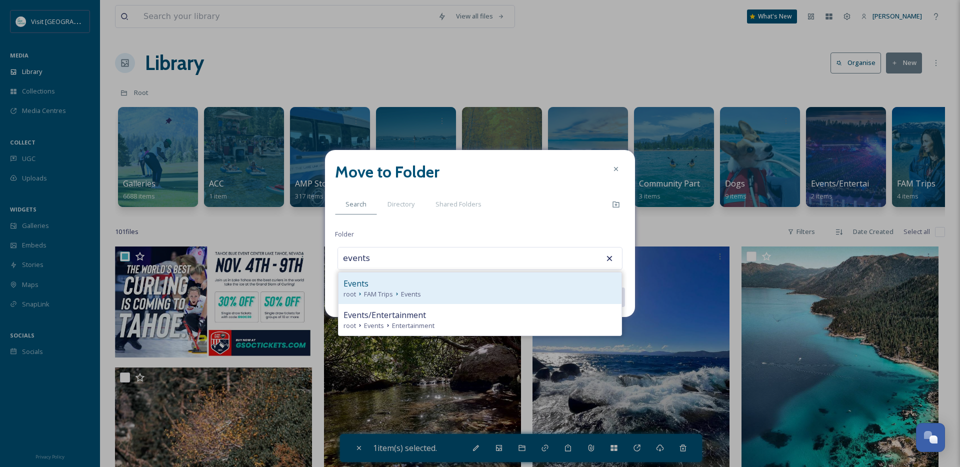
click at [395, 290] on icon at bounding box center [397, 294] width 8 height 8
type input "Events"
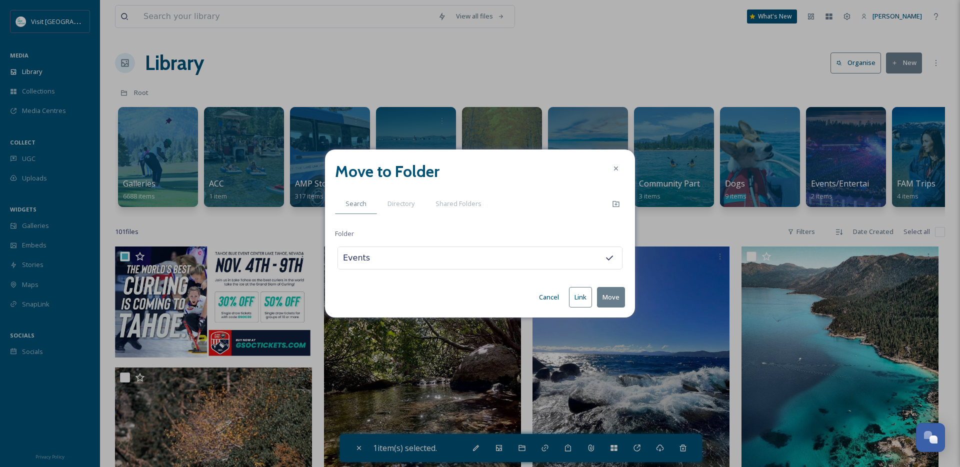
click at [602, 300] on button "Move" at bounding box center [611, 297] width 28 height 20
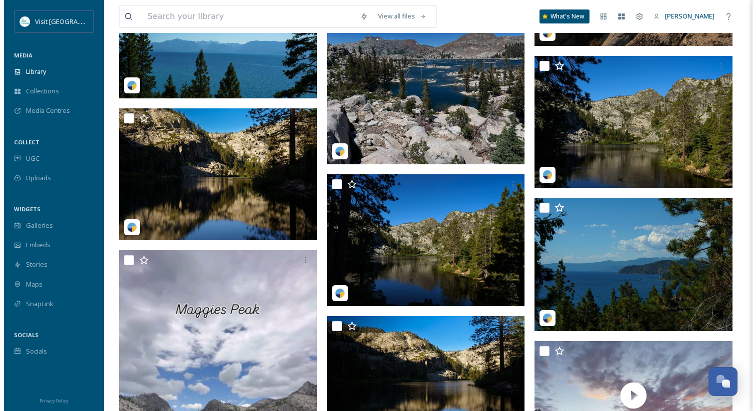
scroll to position [6273, 0]
